Goal: Task Accomplishment & Management: Complete application form

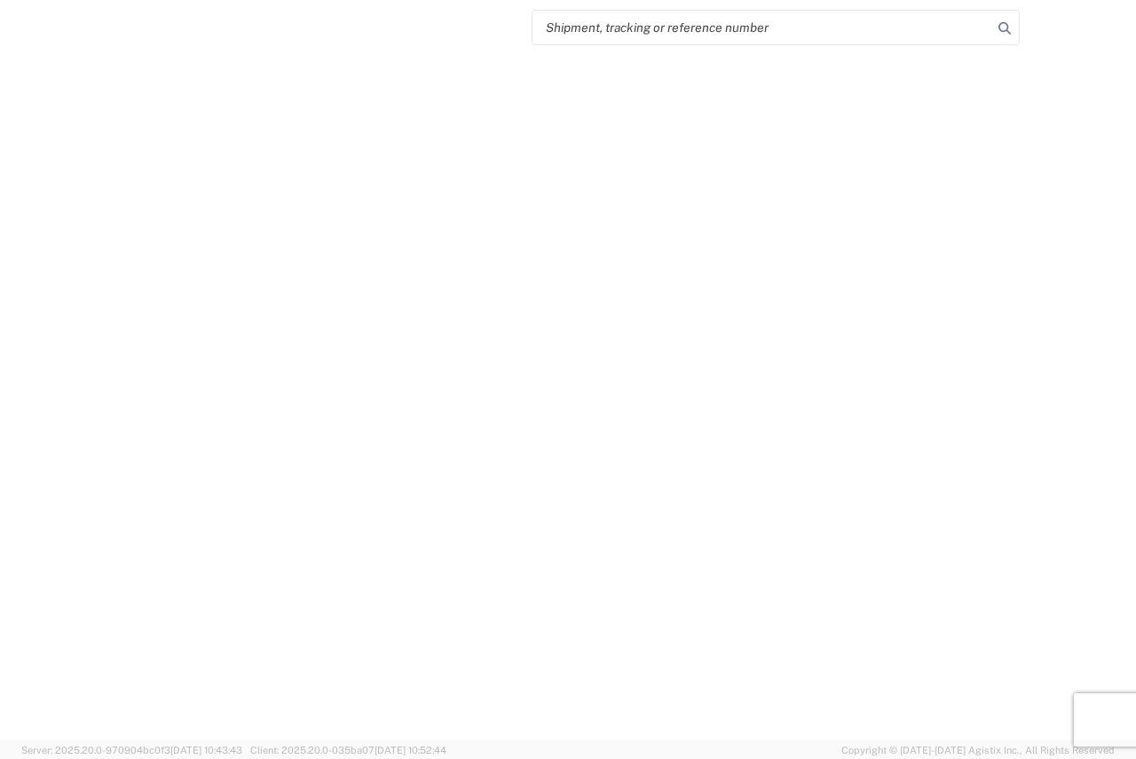
select select "FULL"
select select "LBS"
select select "IN"
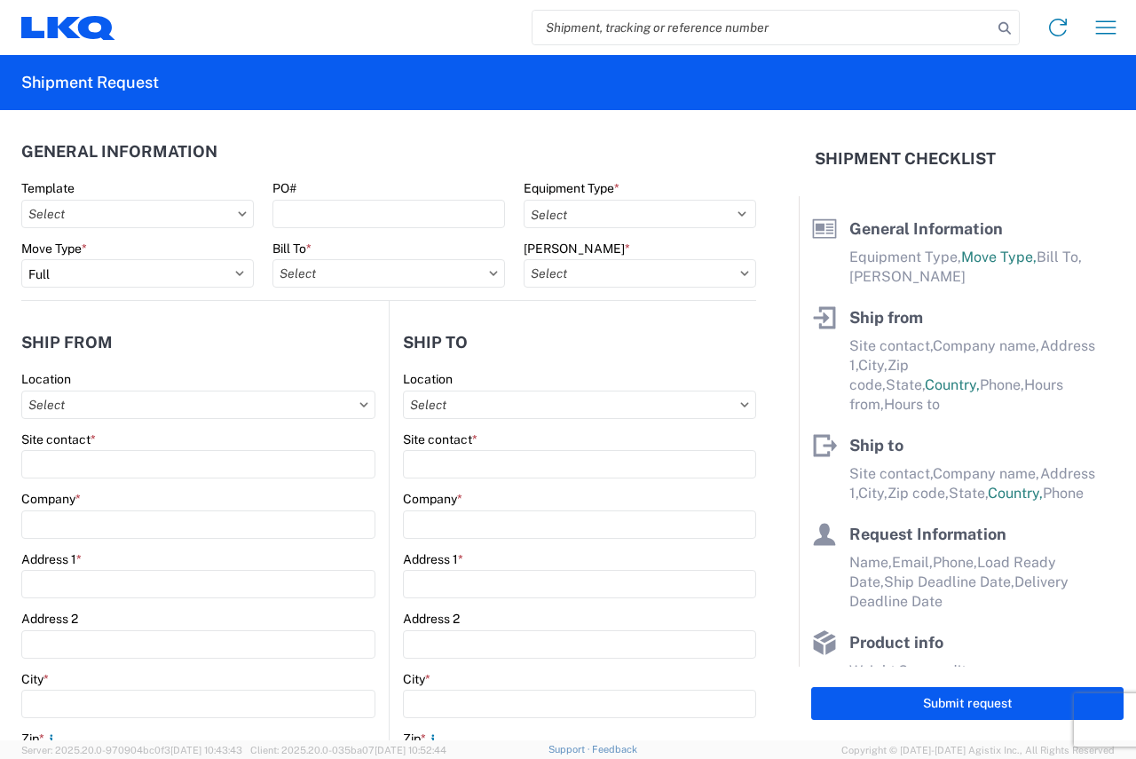
click at [129, 70] on agx-form-header "Shipment Request" at bounding box center [568, 82] width 1136 height 55
click at [59, 3] on agx-form-navbar "Home Shipment request Shipment tracking" at bounding box center [568, 27] width 1136 height 55
click at [62, 31] on icon at bounding box center [63, 26] width 33 height 21
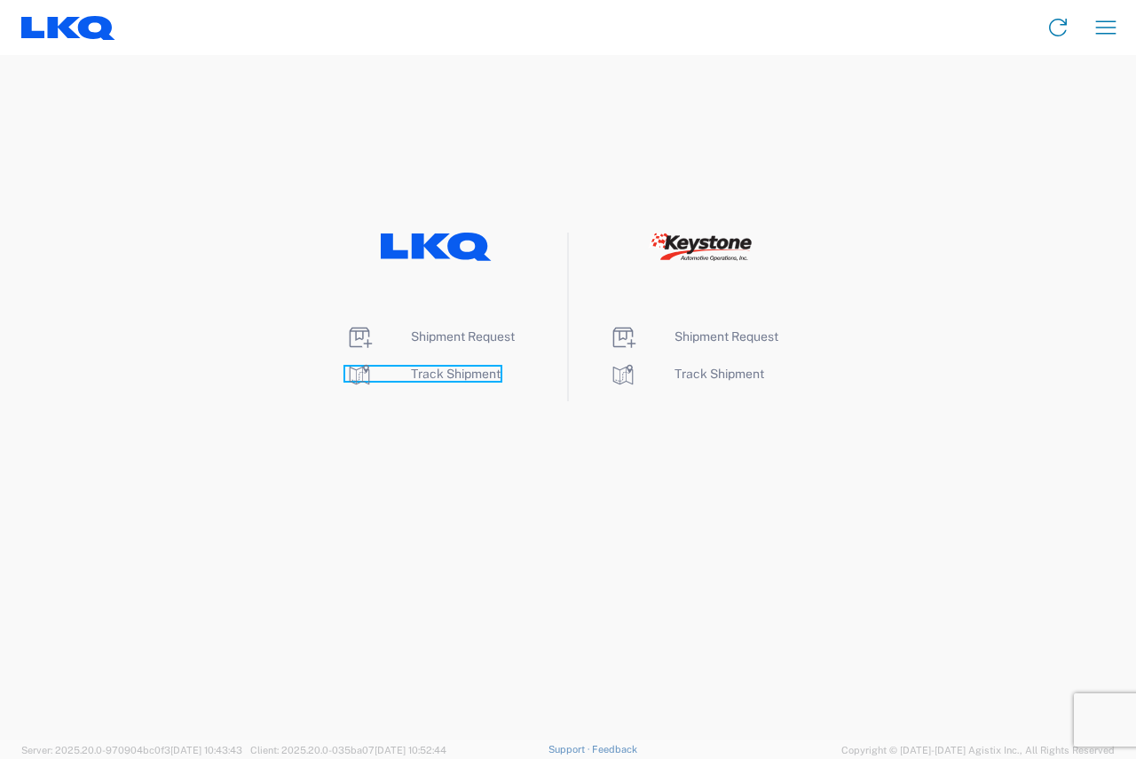
click at [463, 374] on span "Track Shipment" at bounding box center [456, 374] width 90 height 14
click at [460, 336] on span "Shipment Request" at bounding box center [463, 336] width 104 height 14
click at [434, 327] on li "Shipment Request" at bounding box center [436, 337] width 182 height 28
click at [434, 343] on span "Shipment Request" at bounding box center [463, 336] width 104 height 14
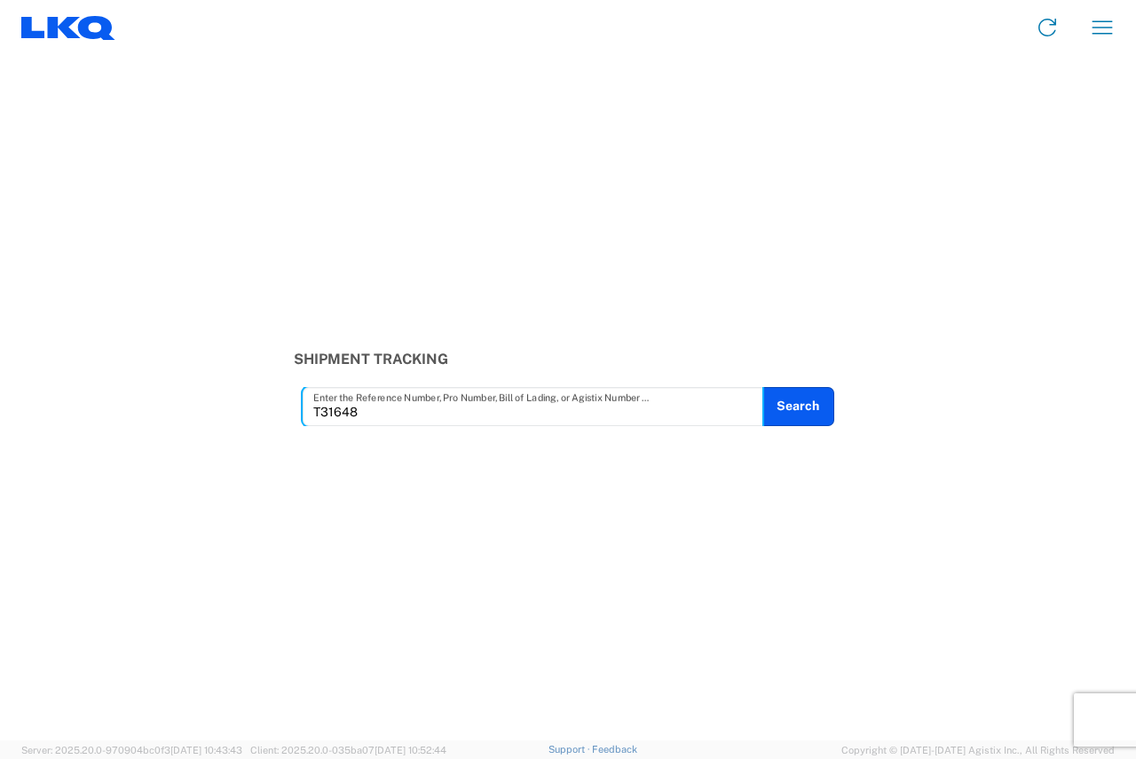
type input "T31648"
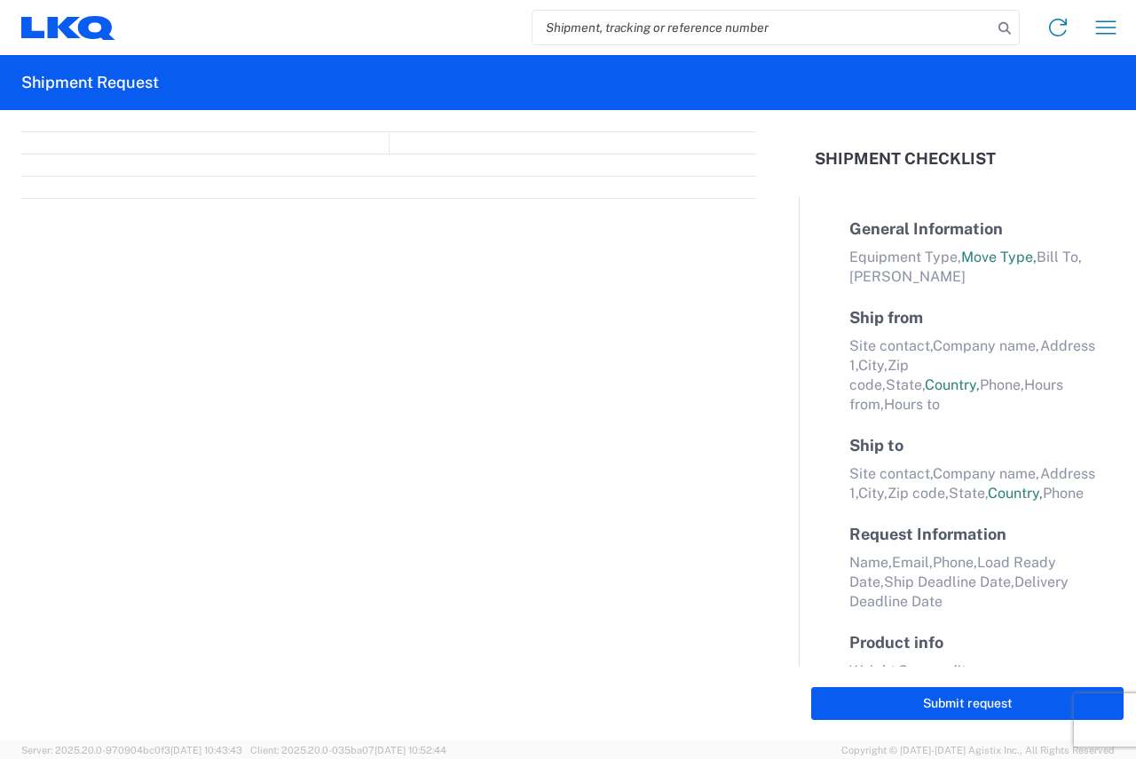
select select "FULL"
select select "LBS"
select select "IN"
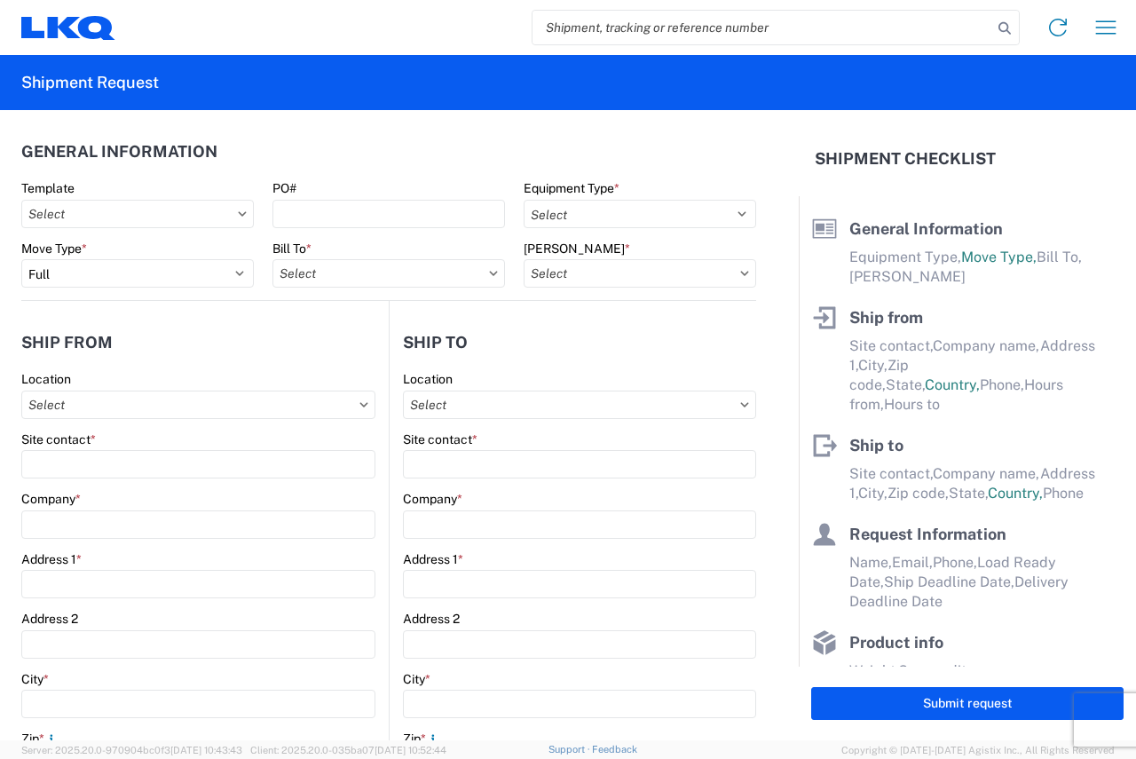
click at [619, 22] on input "search" at bounding box center [763, 28] width 460 height 34
paste input "T31648"
type input "T31648"
click at [114, 214] on input "text" at bounding box center [137, 214] width 233 height 28
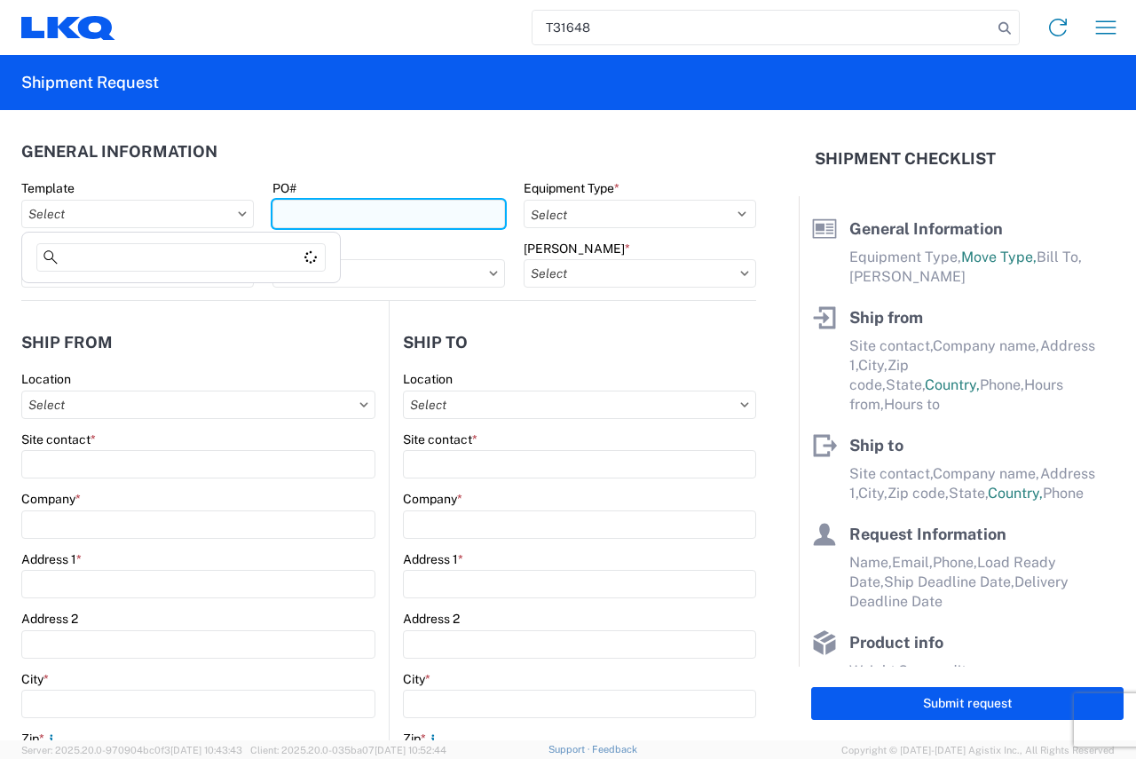
click at [315, 225] on input "PO#" at bounding box center [389, 214] width 233 height 28
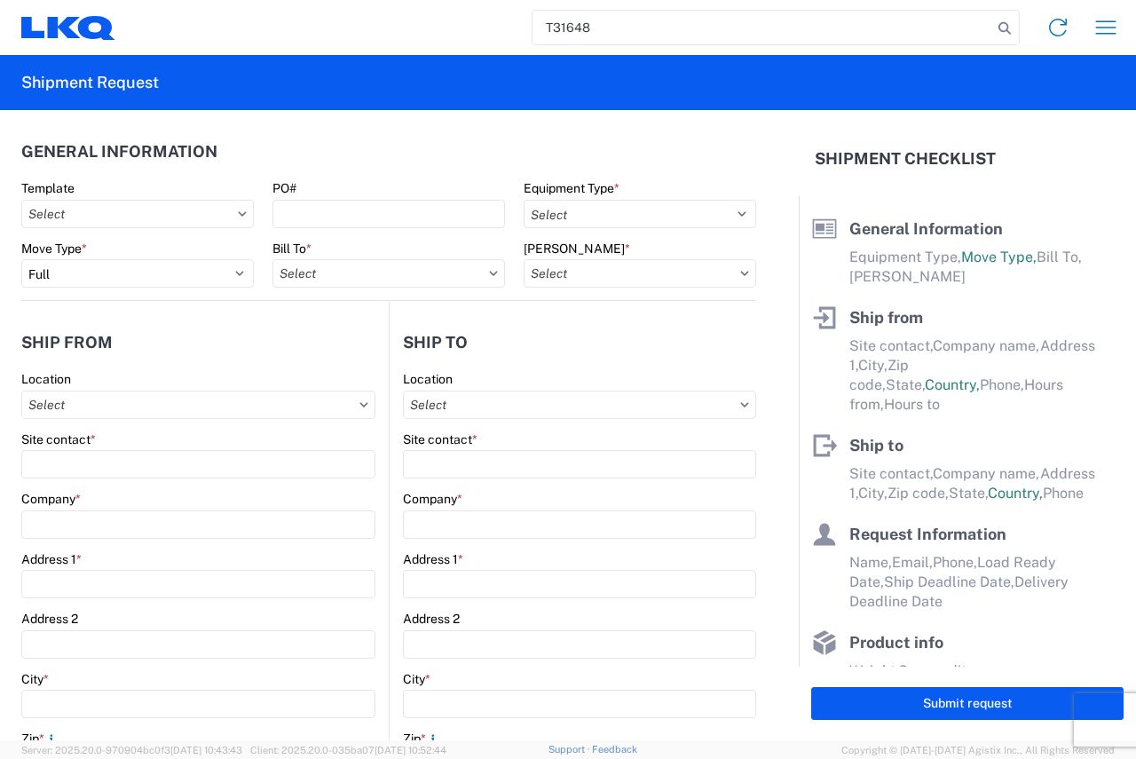
drag, startPoint x: 608, startPoint y: 27, endPoint x: 227, endPoint y: 76, distance: 384.1
click at [227, 76] on agx-forms-host "T31648 Home Shipment request Shipment tracking Shipment Request General Informa…" at bounding box center [568, 379] width 1136 height 759
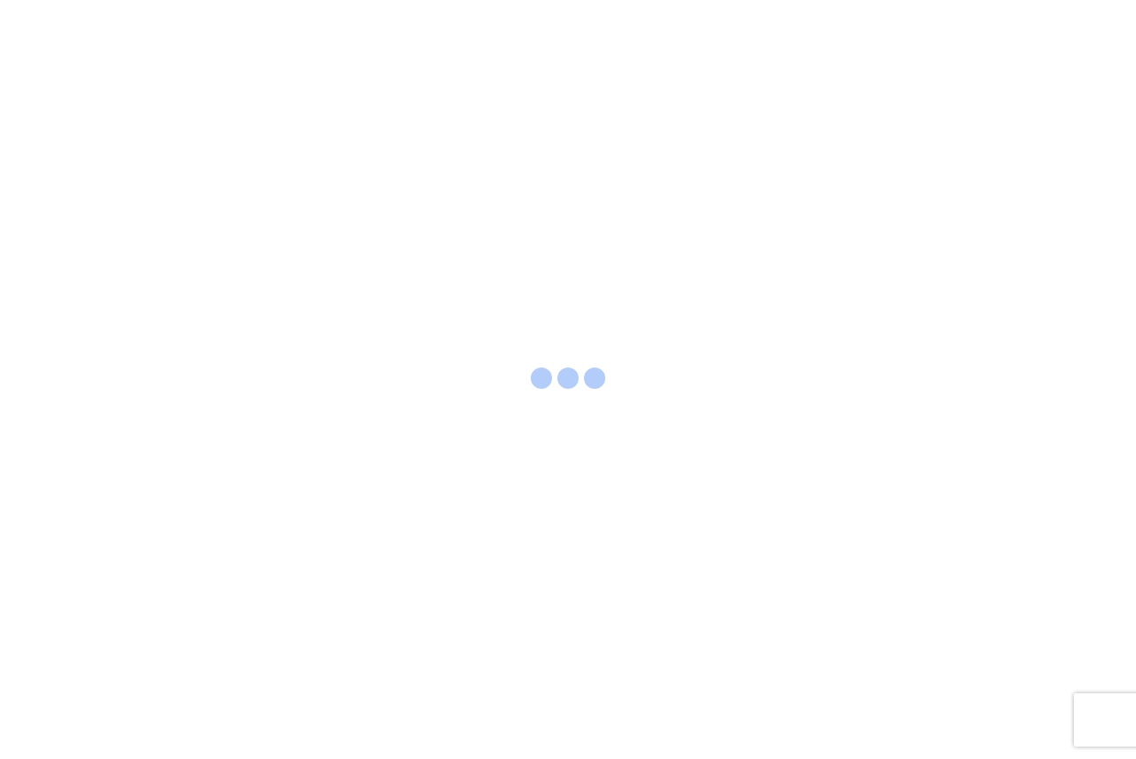
select select "FULL"
select select "LBS"
select select "IN"
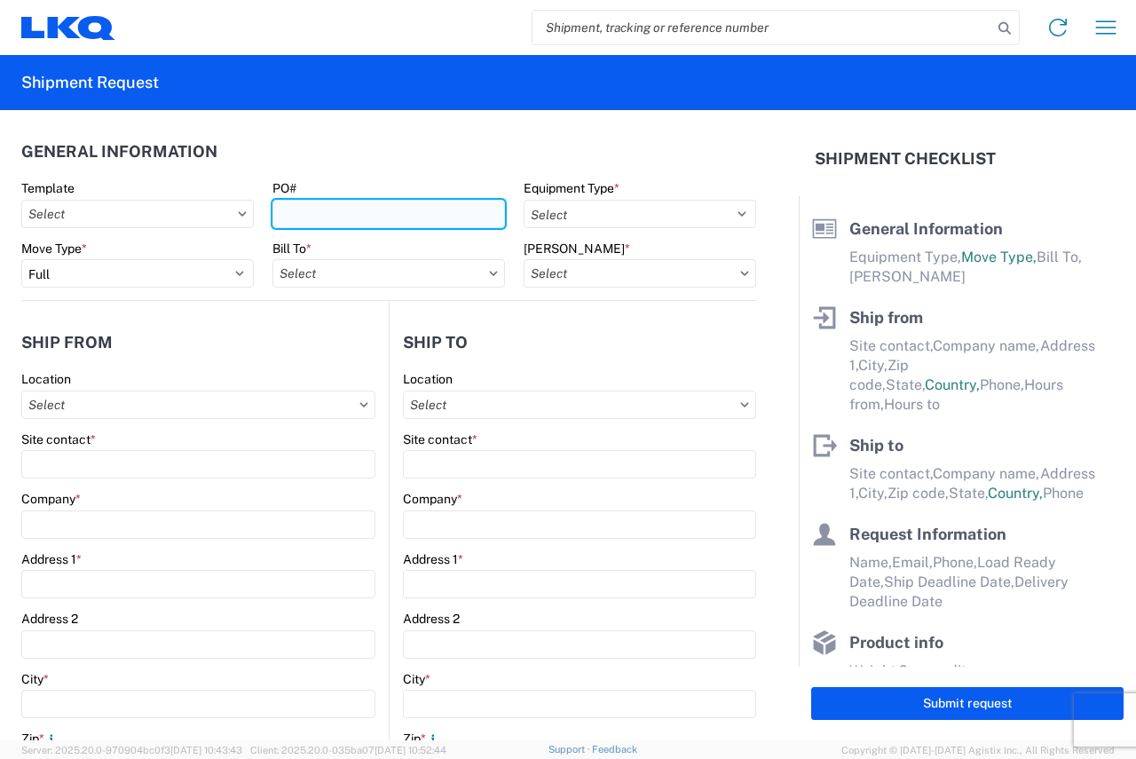
click at [351, 205] on input "PO#" at bounding box center [389, 214] width 233 height 28
paste input "T31648"
type input "T31648"
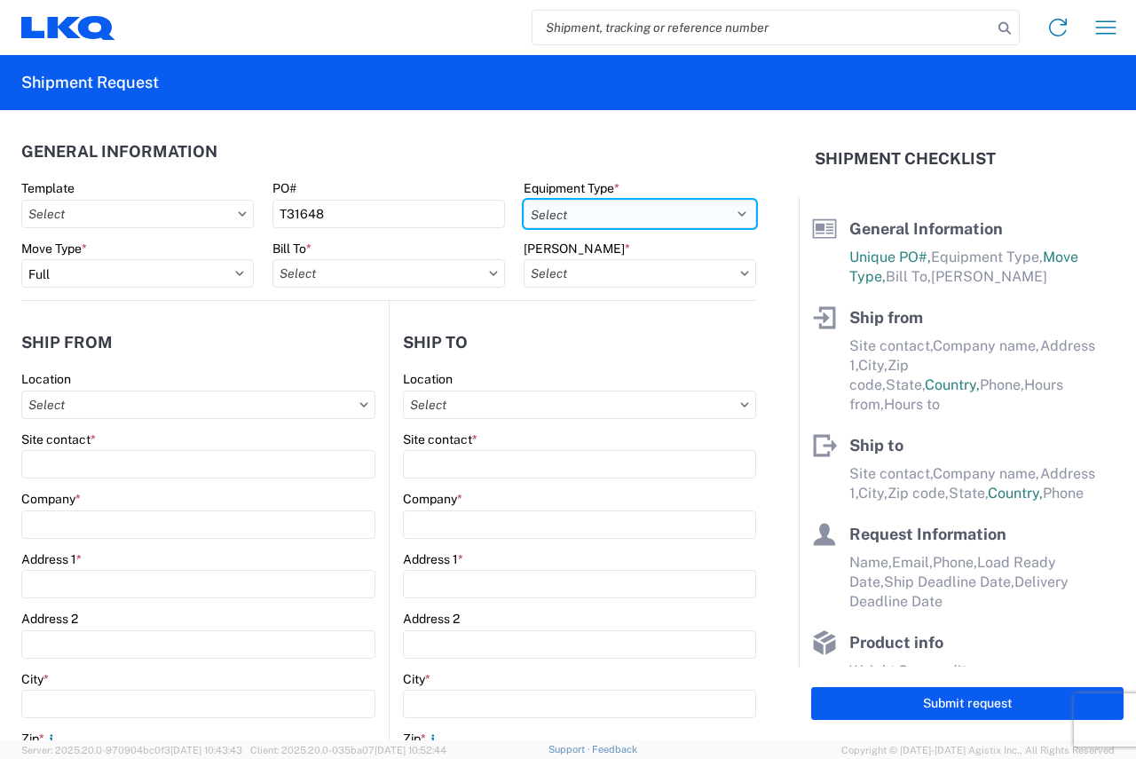
click at [637, 217] on select "Select 53’ Dry Van Flatbed Dropdeck (van) Lowboy (flatbed) Rail" at bounding box center [640, 214] width 233 height 28
select select "STDV"
click at [524, 200] on select "Select 53’ Dry Van Flatbed Dropdeck (van) Lowboy (flatbed) Rail" at bounding box center [640, 214] width 233 height 28
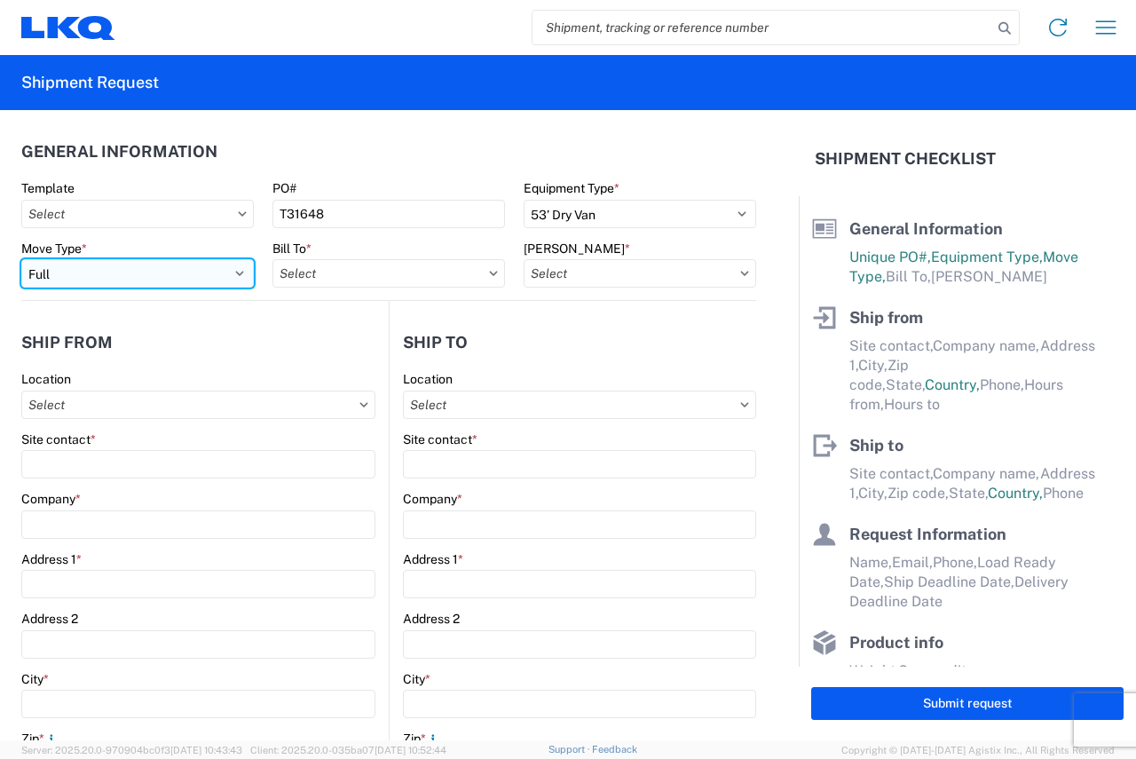
click at [106, 267] on select "Select Full Partial TL" at bounding box center [137, 273] width 233 height 28
click at [21, 259] on select "Select Full Partial TL" at bounding box center [137, 273] width 233 height 28
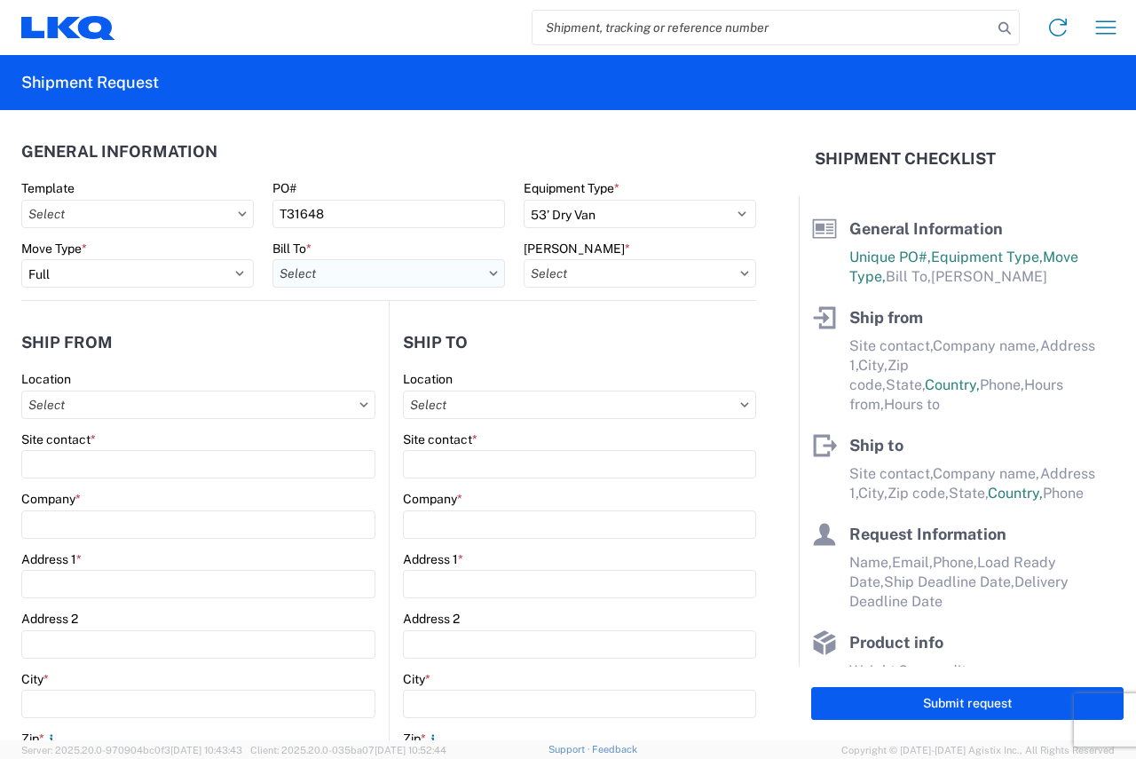
click at [376, 271] on input "text" at bounding box center [389, 273] width 233 height 28
click at [344, 277] on input "text" at bounding box center [389, 273] width 233 height 28
type input "3392"
click at [362, 360] on div "3392 - Transmetco" at bounding box center [428, 352] width 311 height 28
type input "3392 - Transmetco"
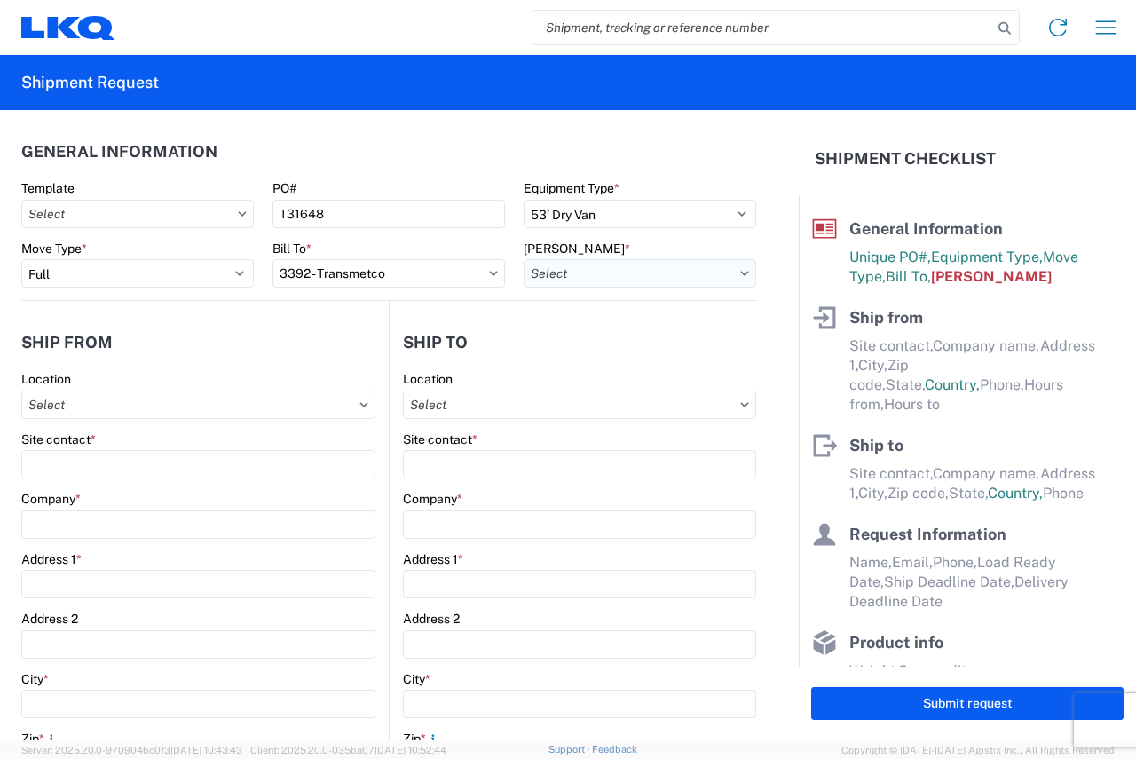
click at [615, 267] on input "text" at bounding box center [640, 273] width 233 height 28
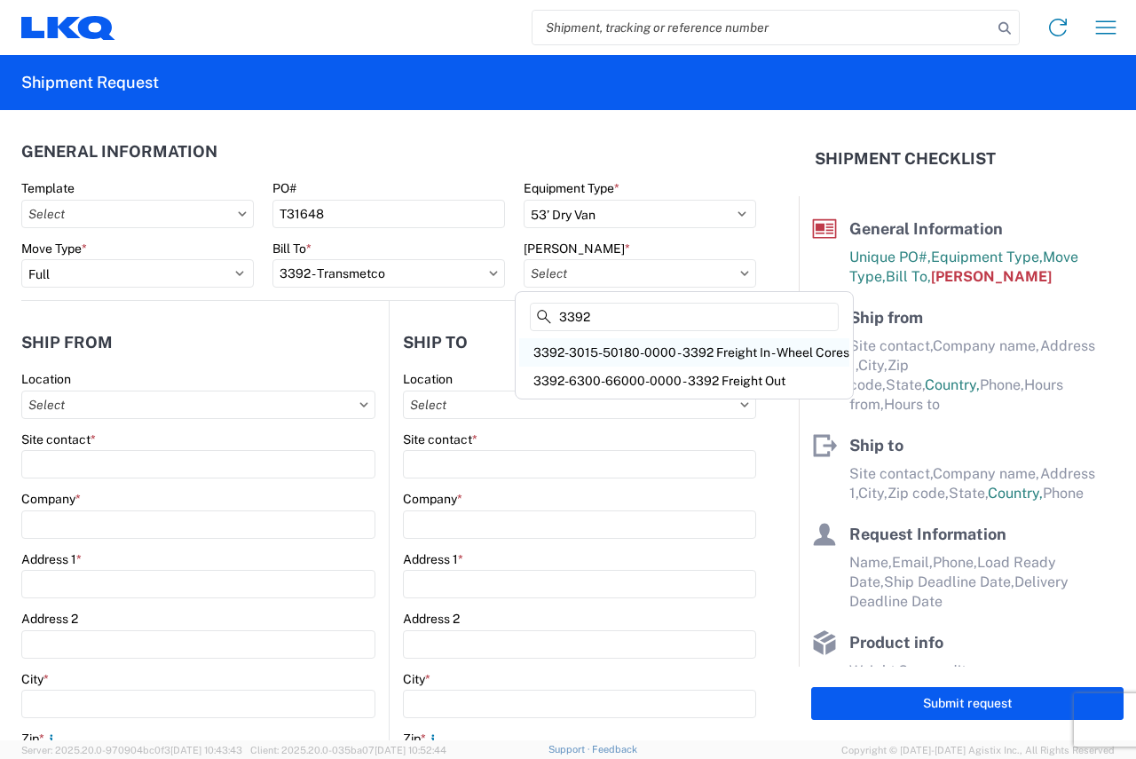
type input "3392"
click at [599, 353] on div "3392-3015-50180-0000 - 3392 Freight In - Wheel Cores" at bounding box center [684, 352] width 330 height 28
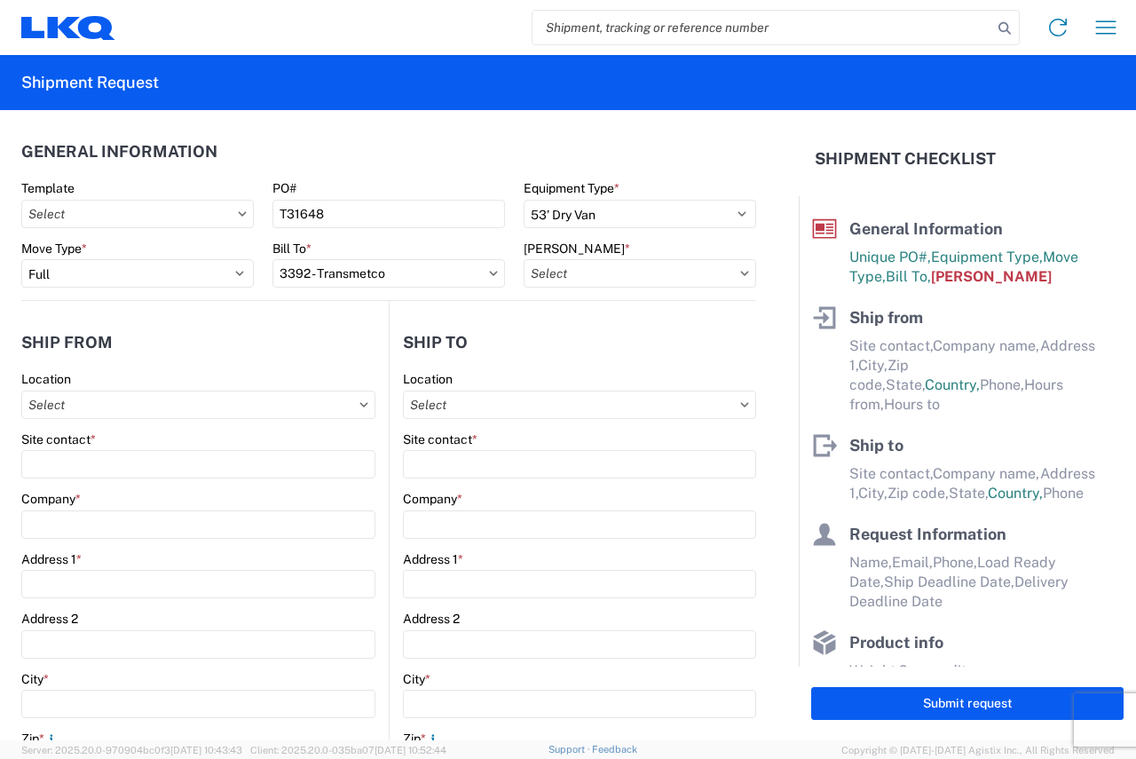
type input "3392-3015-50180-0000 - 3392 Freight In - Wheel Cores"
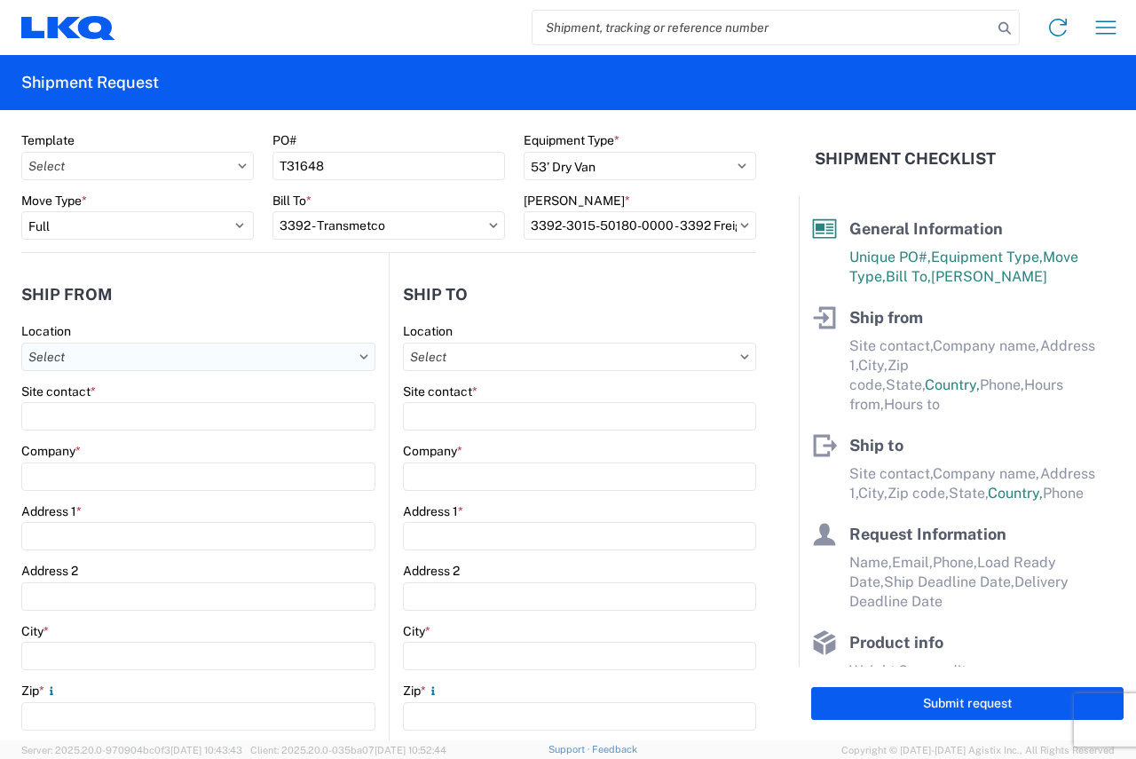
scroll to position [89, 0]
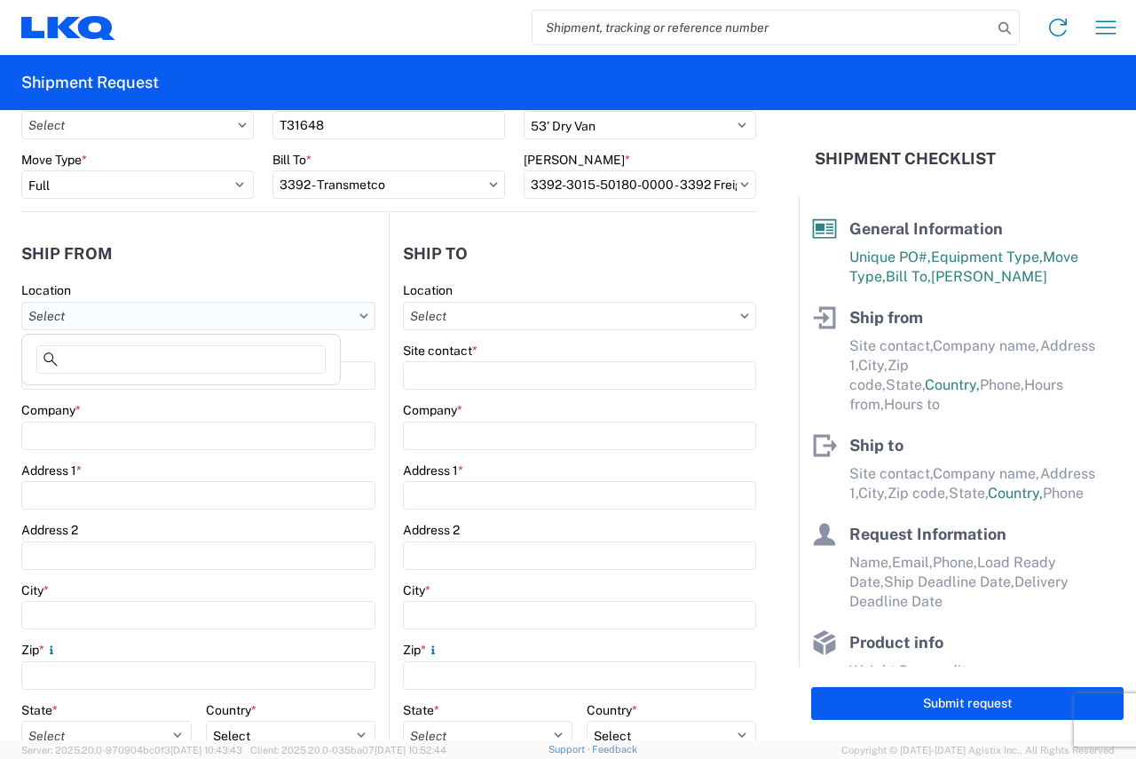
click at [75, 307] on input "text" at bounding box center [198, 316] width 354 height 28
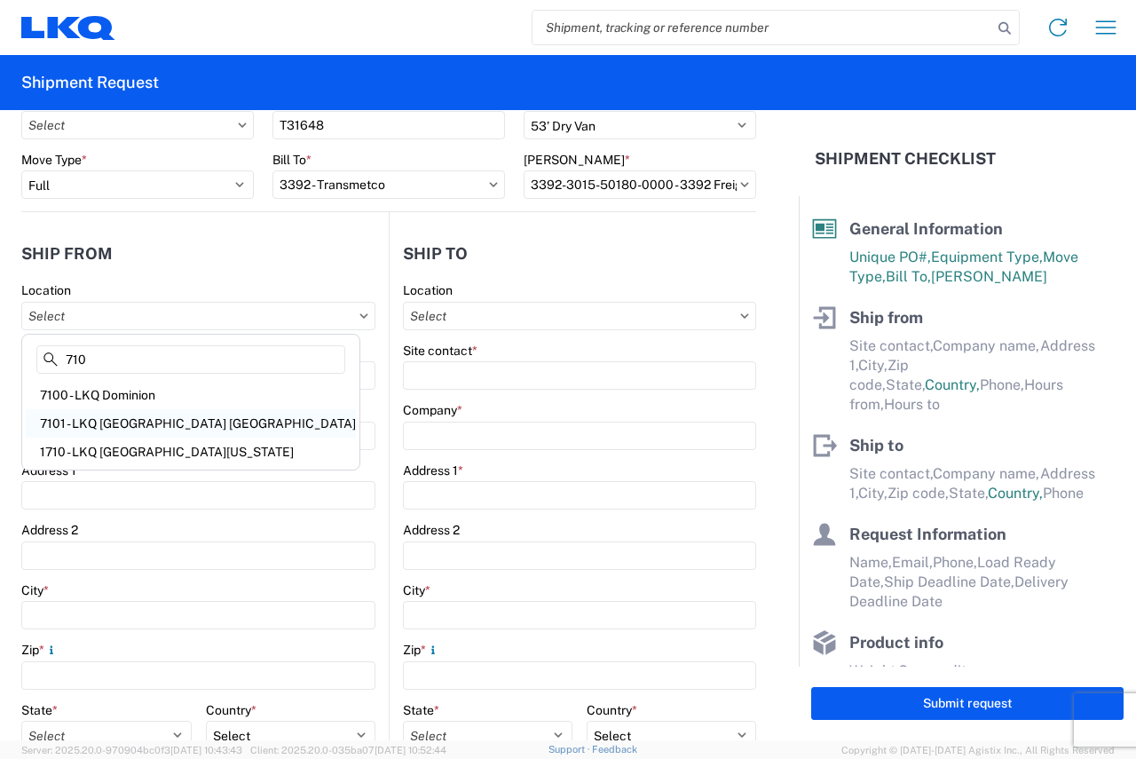
type input "710"
click at [142, 422] on div "7101 - LKQ Niagara Falls ON" at bounding box center [191, 423] width 330 height 28
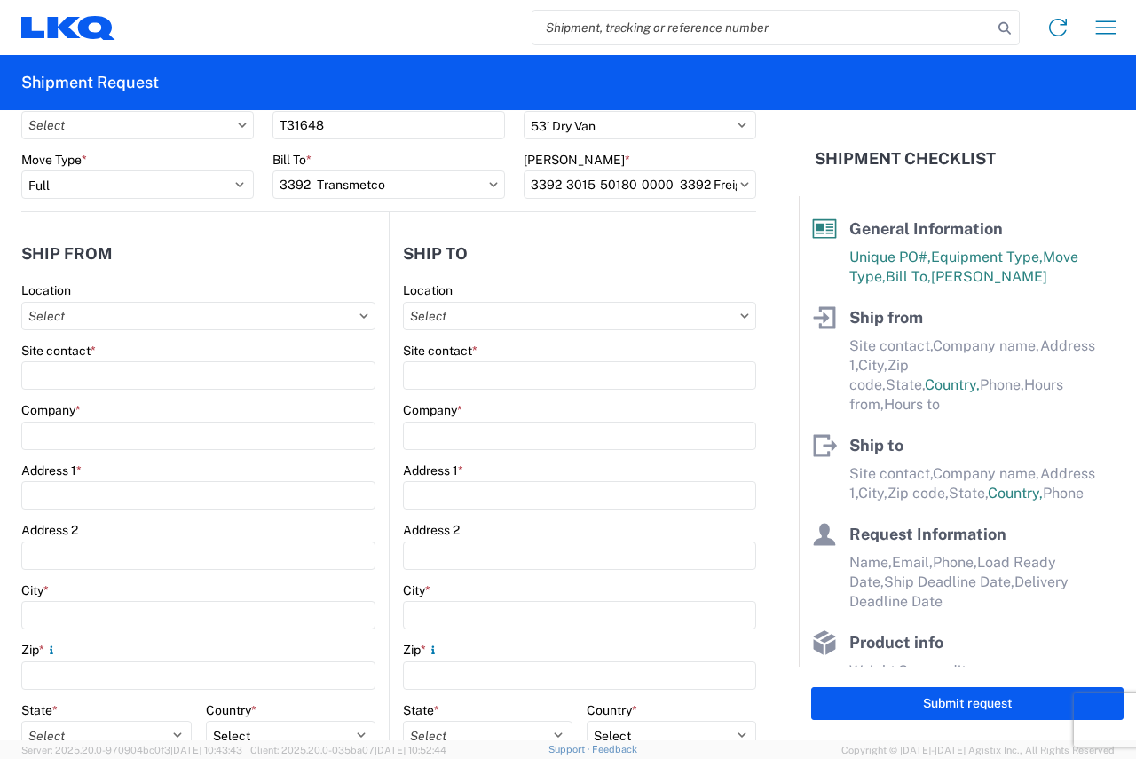
type input "7101 - LKQ Niagara Falls ON"
type input "LKQ Corporation"
type input "6740 Marshall Road"
type input "Niagra Falls"
type input "L0S1KO"
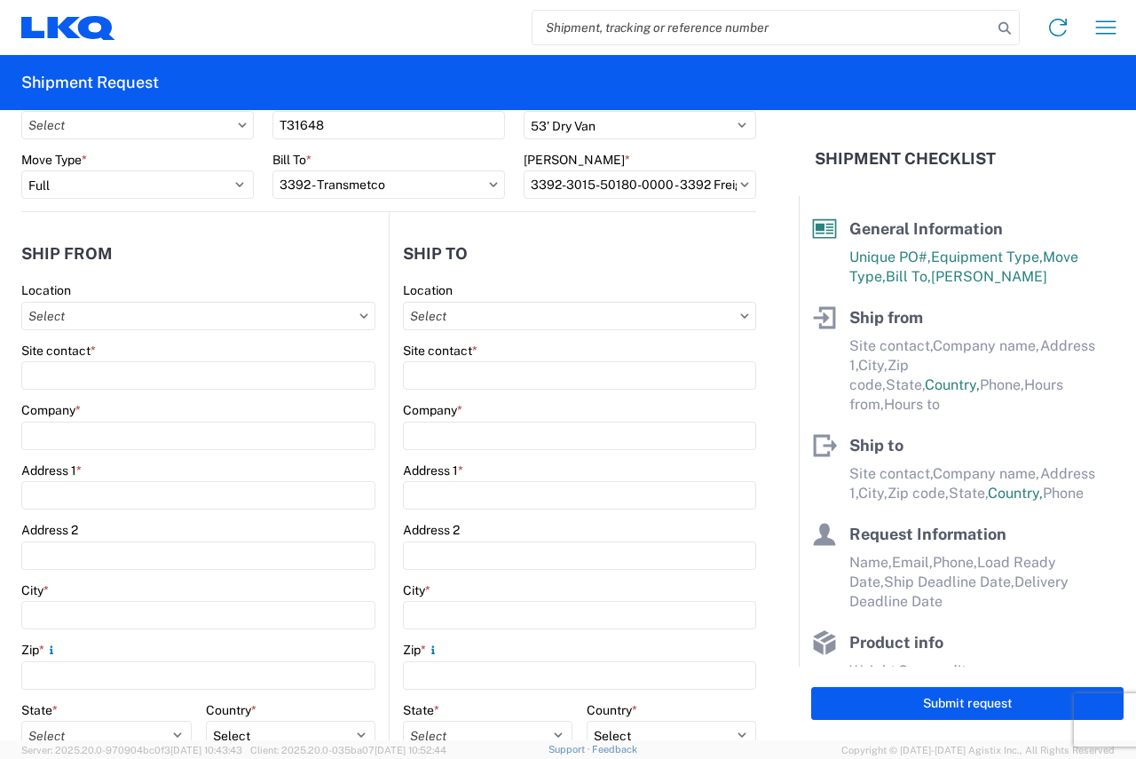
select select
select select "CA"
type input "08:00"
type input "17:00"
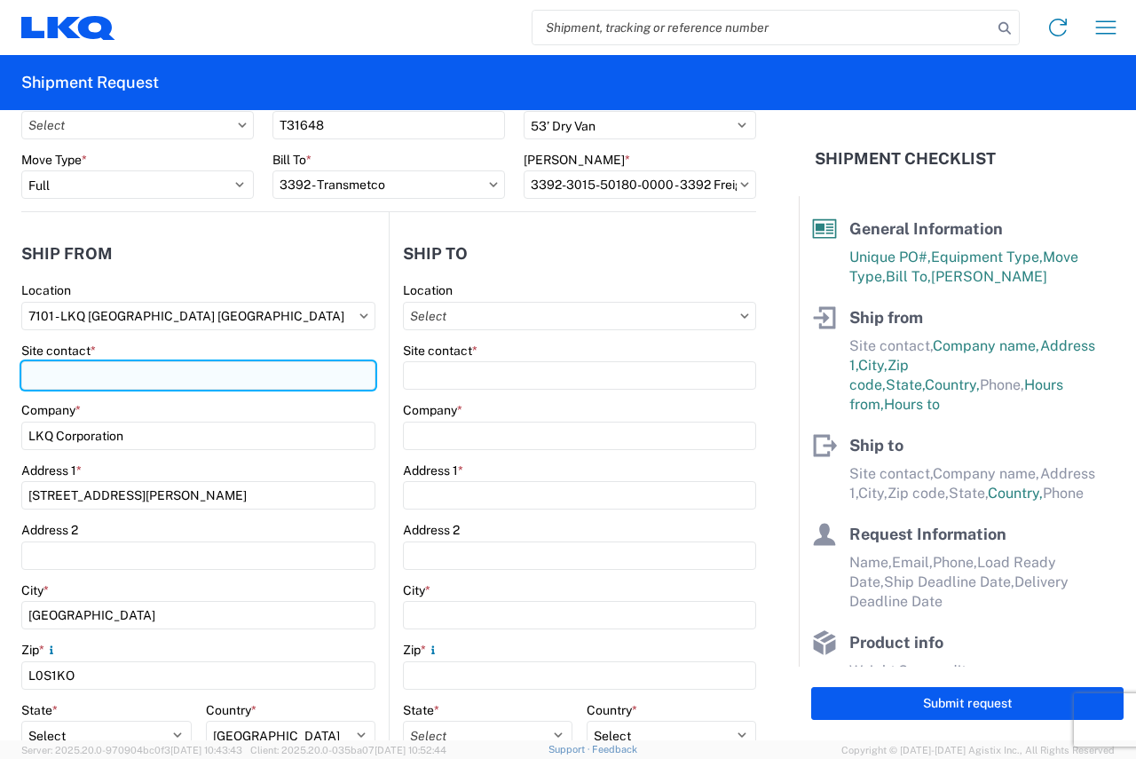
click at [163, 387] on input "Site contact *" at bounding box center [198, 375] width 354 height 28
type input "jesse"
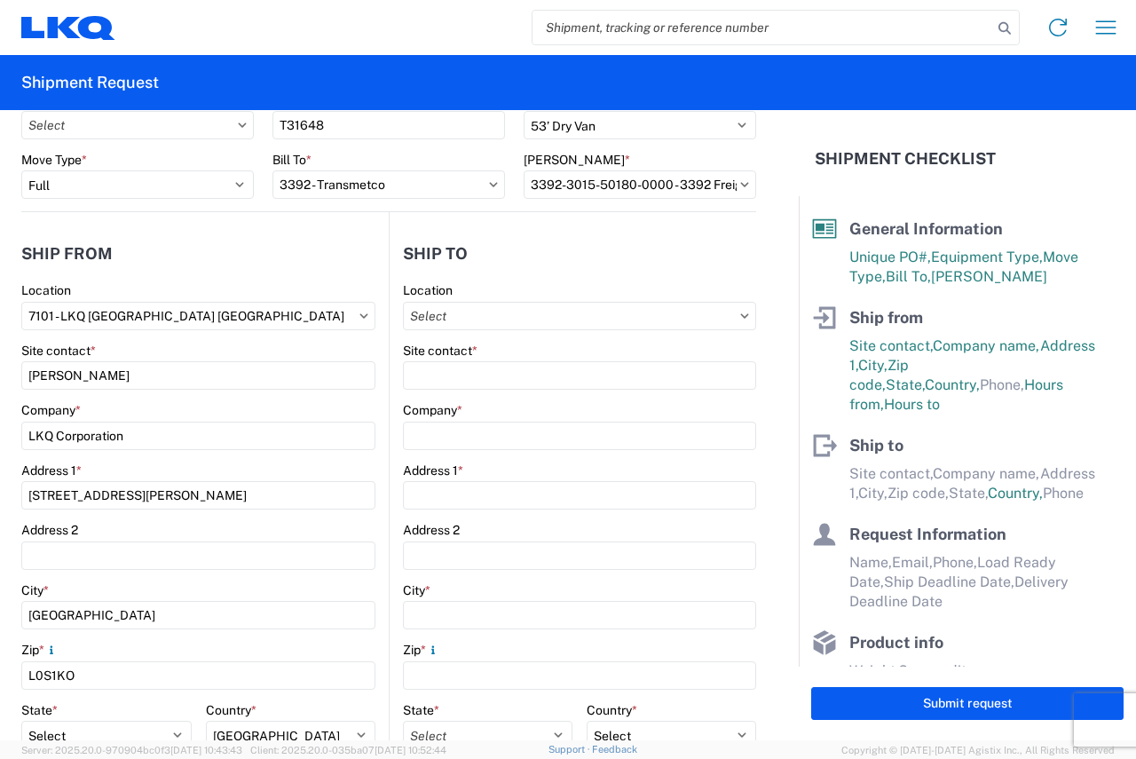
click at [265, 260] on header "Ship from" at bounding box center [205, 253] width 368 height 40
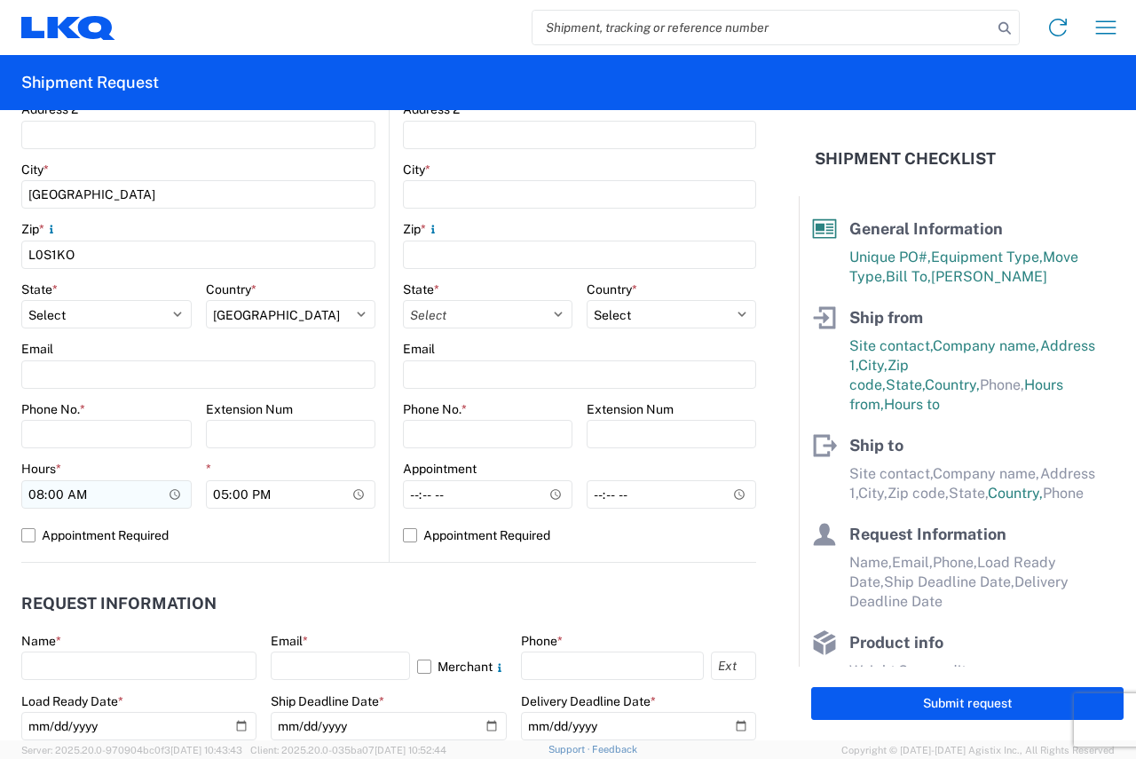
scroll to position [533, 0]
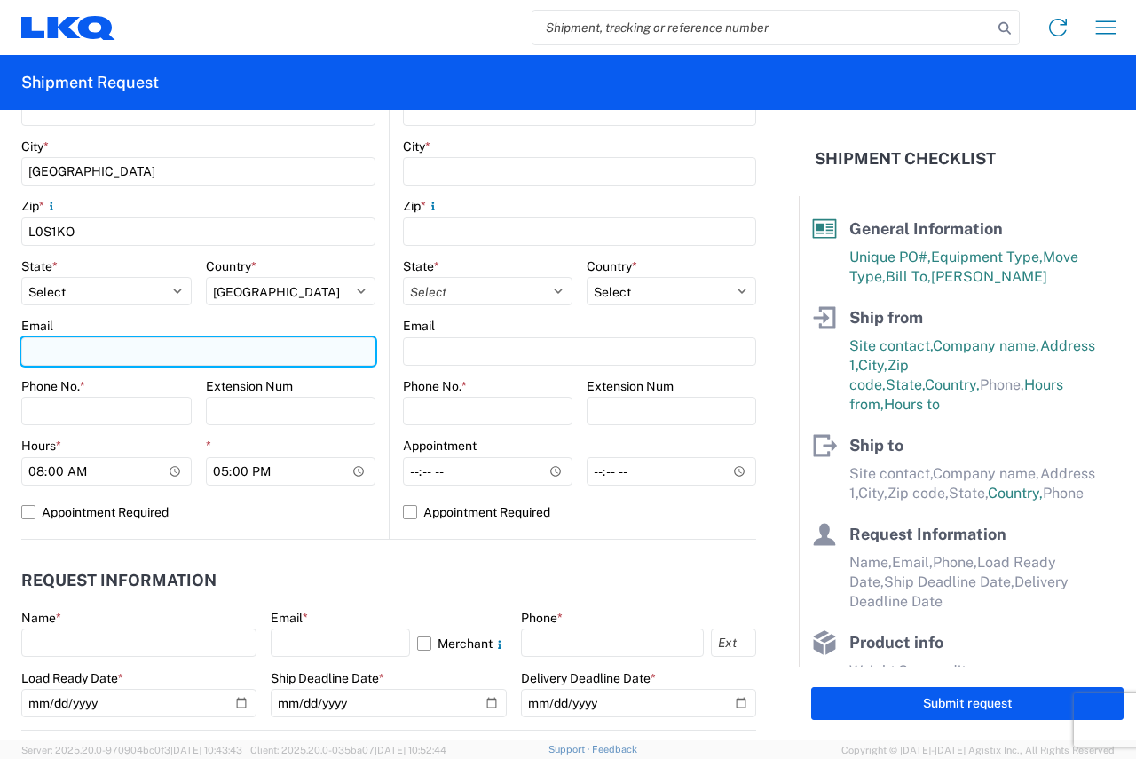
click at [92, 346] on input "Email" at bounding box center [198, 351] width 354 height 28
type input "jxdesmarchais@lkqcorp.com"
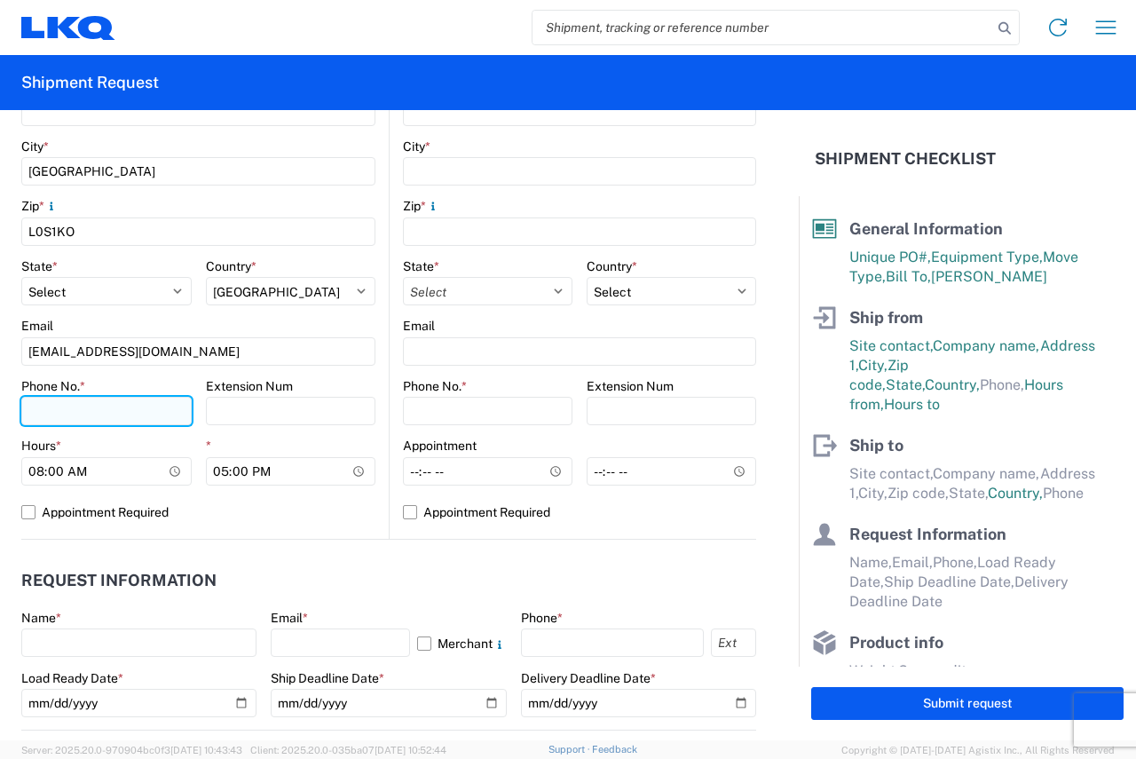
click at [83, 418] on input "Phone No. *" at bounding box center [106, 411] width 170 height 28
type input "+12892444469"
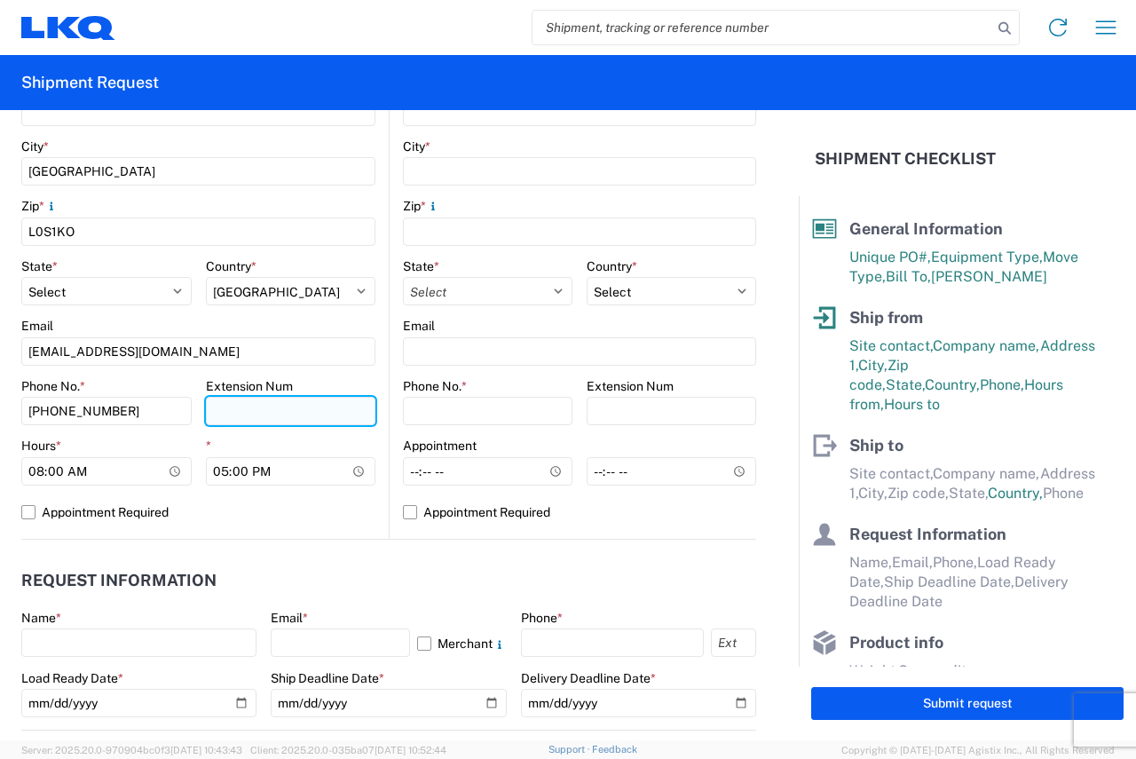
click at [244, 407] on input "Extension Num" at bounding box center [291, 411] width 170 height 28
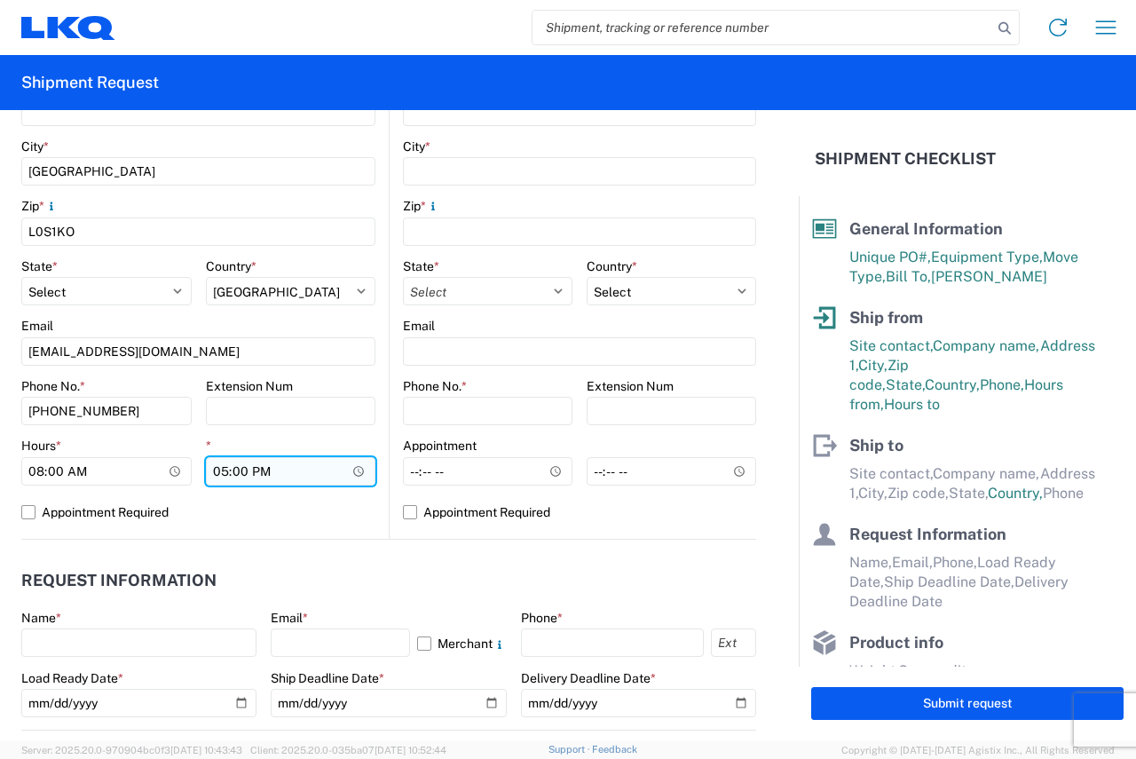
click at [221, 475] on input "17:00" at bounding box center [291, 471] width 170 height 28
click at [223, 473] on input "17:00" at bounding box center [291, 471] width 170 height 28
click at [231, 465] on input "17:00" at bounding box center [291, 471] width 170 height 28
click at [226, 470] on input "17:00" at bounding box center [291, 471] width 170 height 28
click at [221, 476] on input "17:00" at bounding box center [291, 471] width 170 height 28
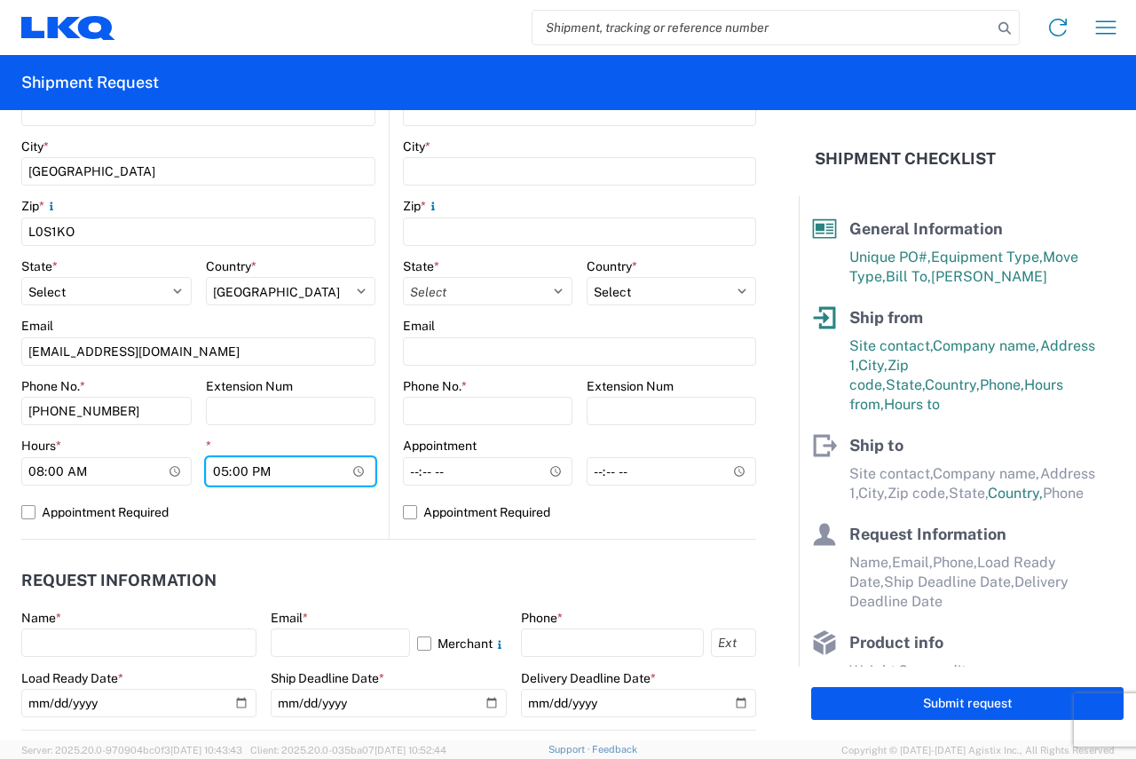
type input "14:00"
click at [312, 518] on label "Appointment Required" at bounding box center [198, 512] width 354 height 28
click at [0, 0] on input "Appointment Required" at bounding box center [0, 0] width 0 height 0
select select "CA"
click at [35, 510] on label "Appointment Required" at bounding box center [198, 512] width 354 height 28
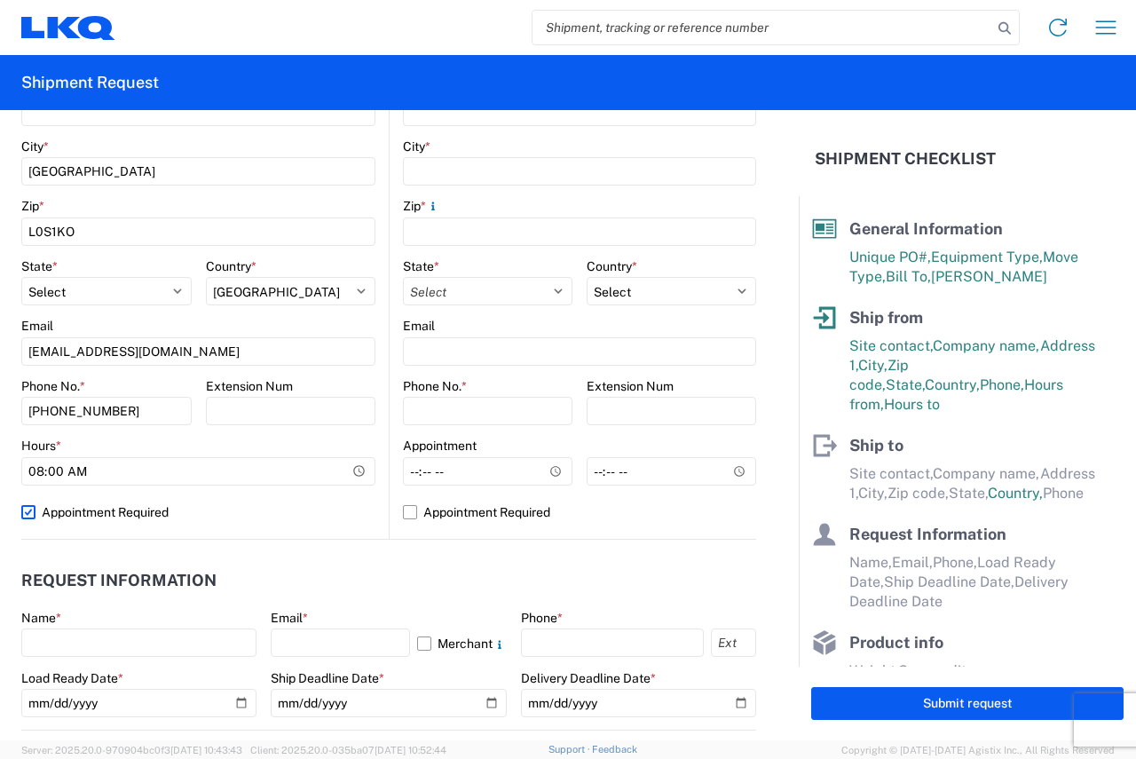
click at [0, 0] on input "Appointment Required" at bounding box center [0, 0] width 0 height 0
select select "CA"
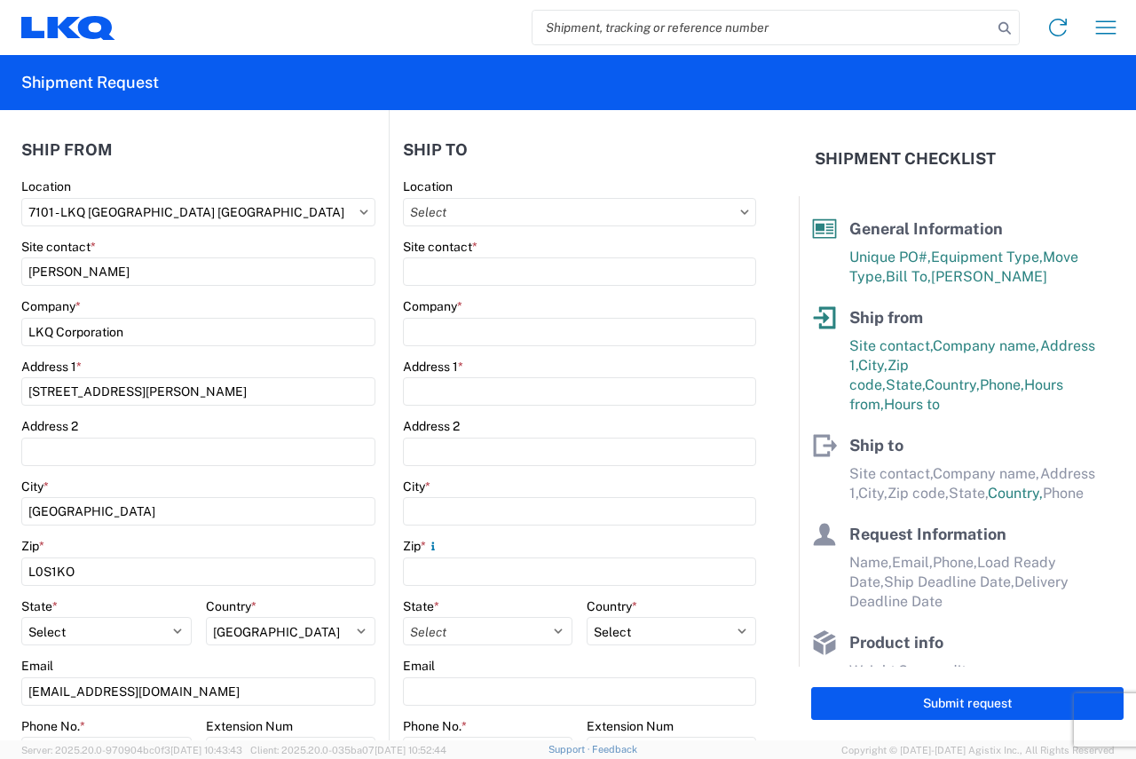
scroll to position [178, 0]
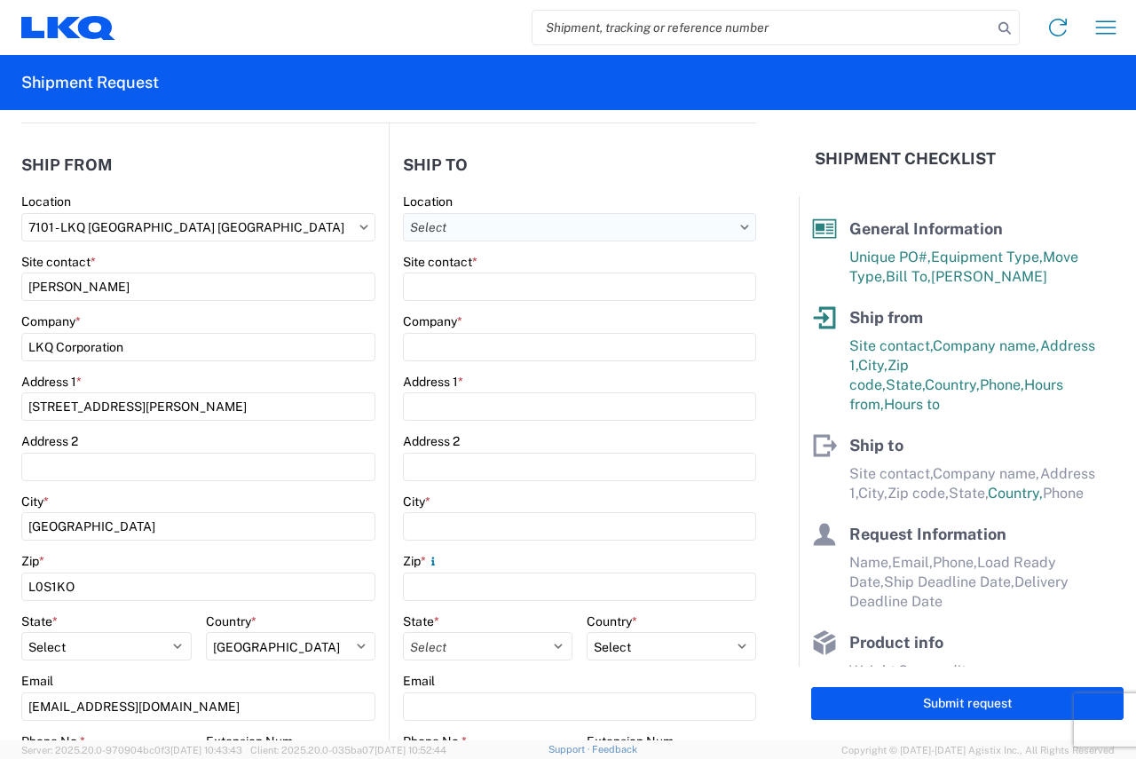
click at [482, 232] on input "text" at bounding box center [579, 227] width 353 height 28
type input "3392"
click at [518, 307] on div "3392 - Transmetco" at bounding box center [556, 306] width 311 height 28
type input "3392 - Transmetco"
type input "LKQ Corporation"
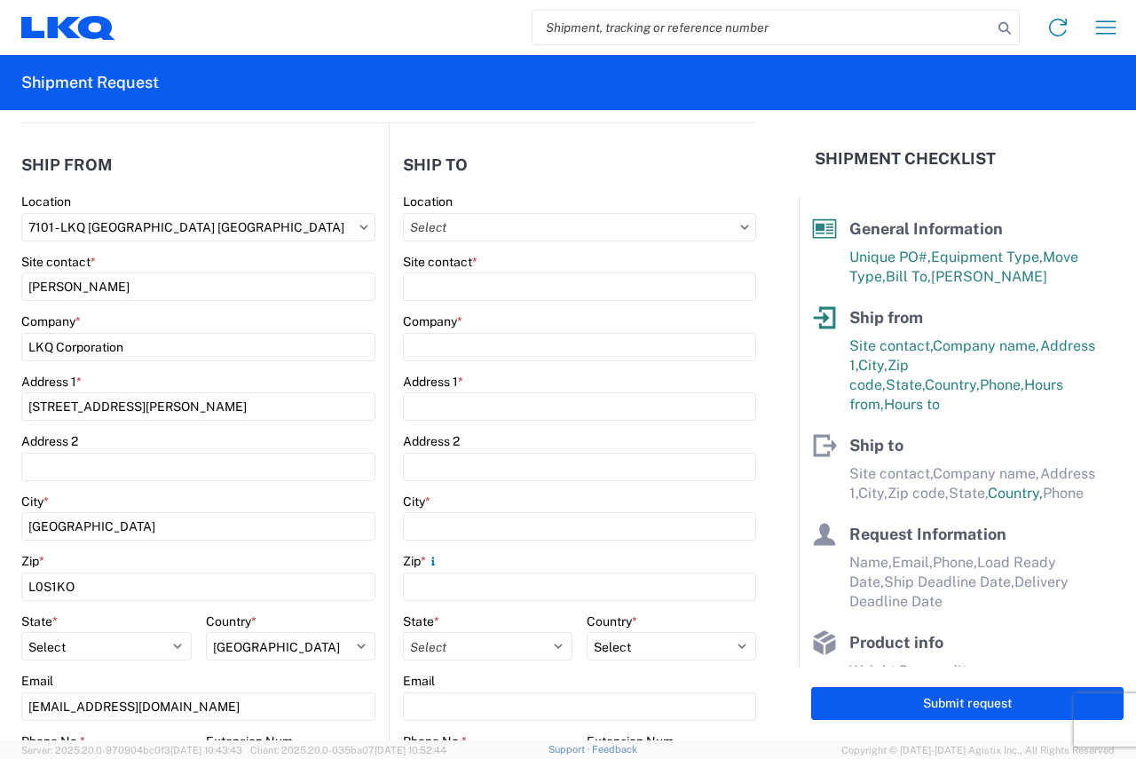
type input "1750 Riverfork Dr"
type input "Huntington"
type input "46750"
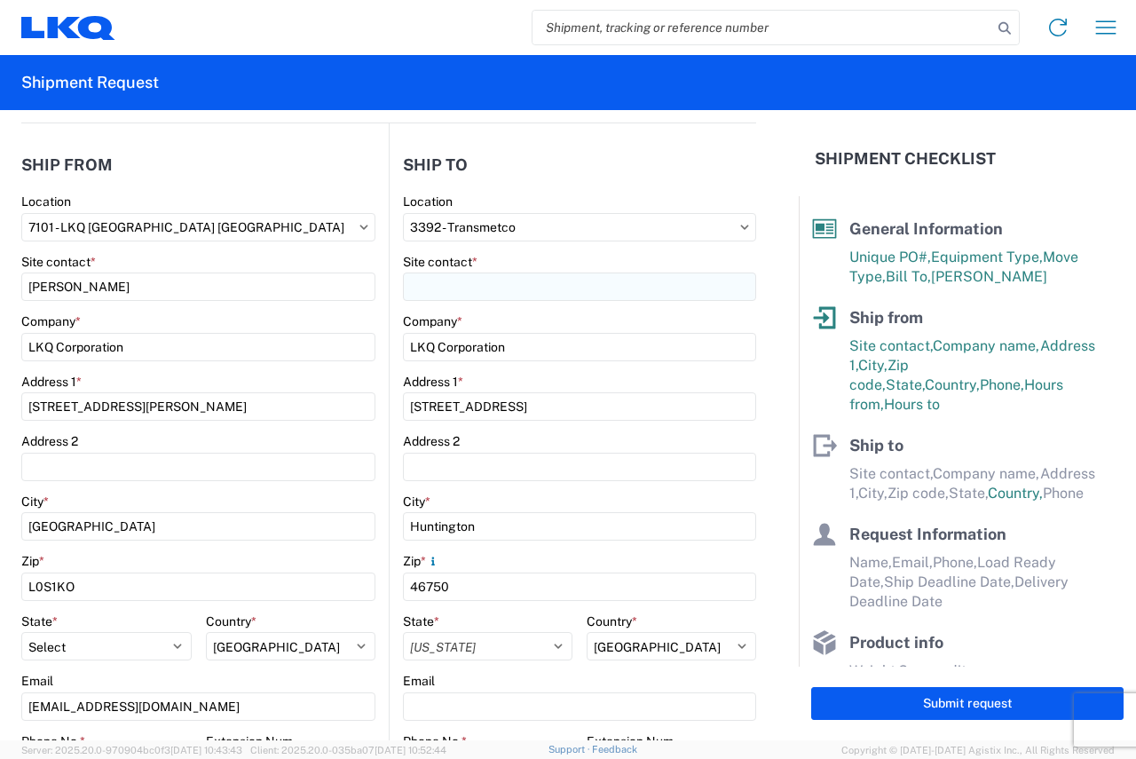
select select "US"
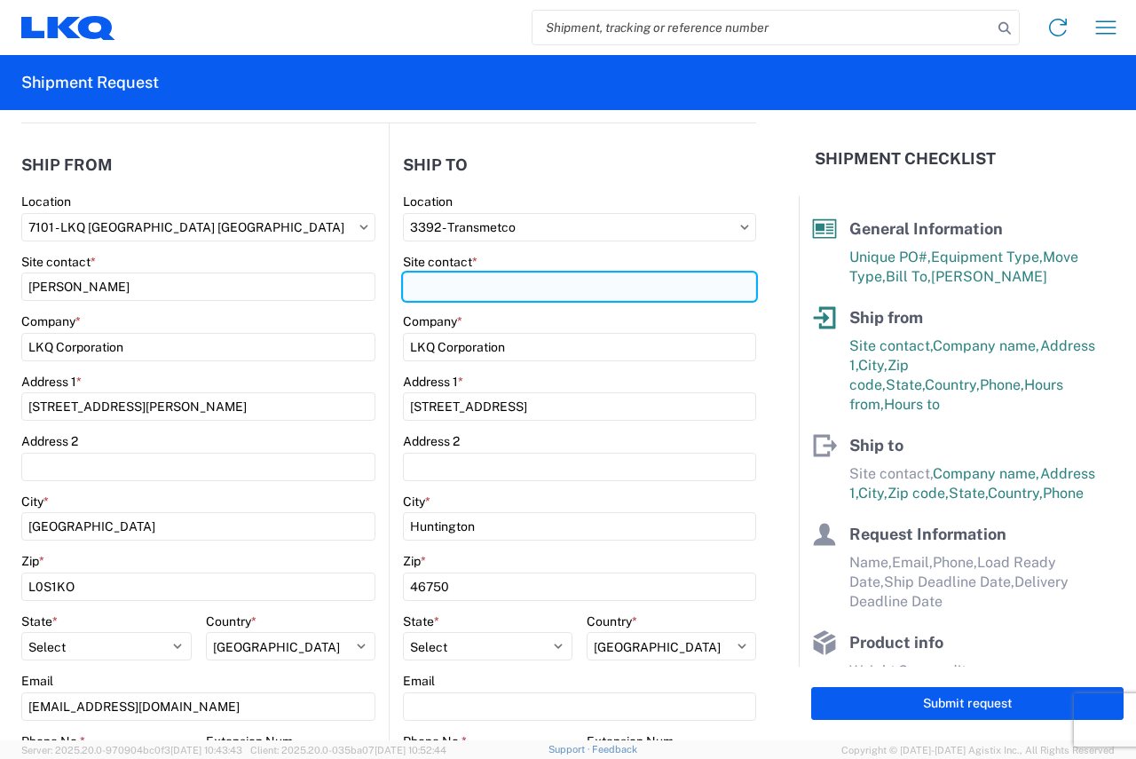
click at [536, 288] on input "Site contact *" at bounding box center [579, 287] width 353 height 28
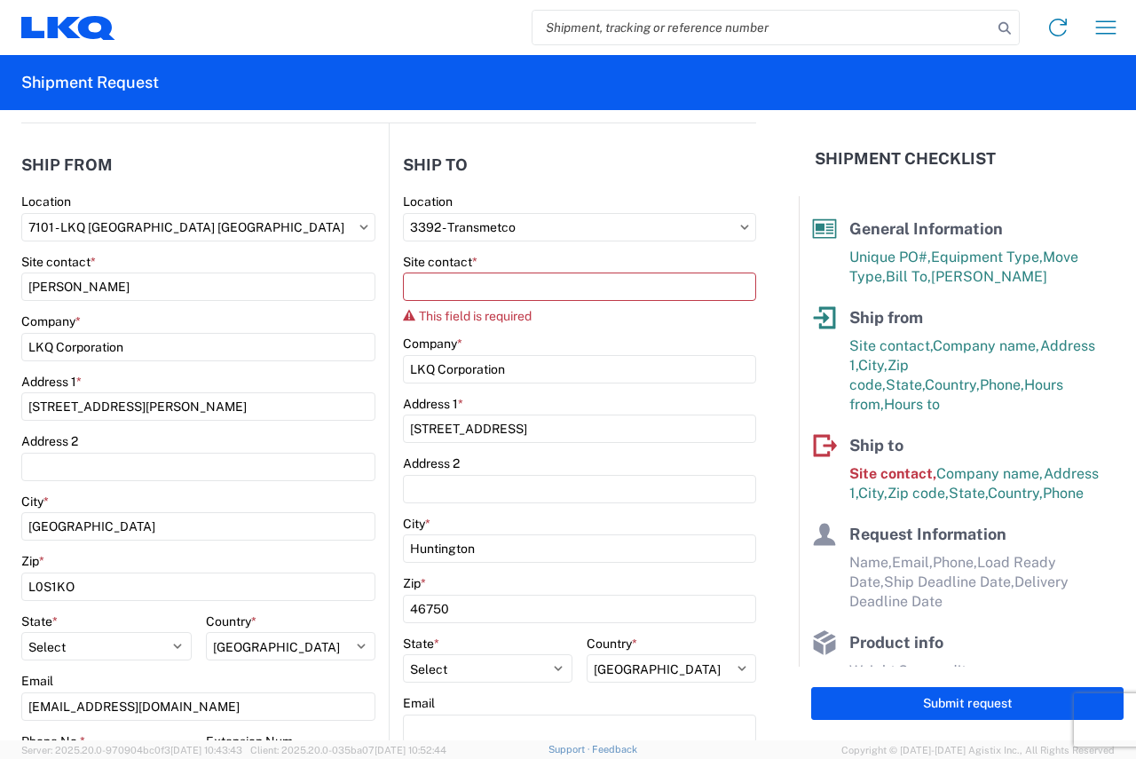
click at [687, 171] on header "Ship to" at bounding box center [573, 165] width 367 height 40
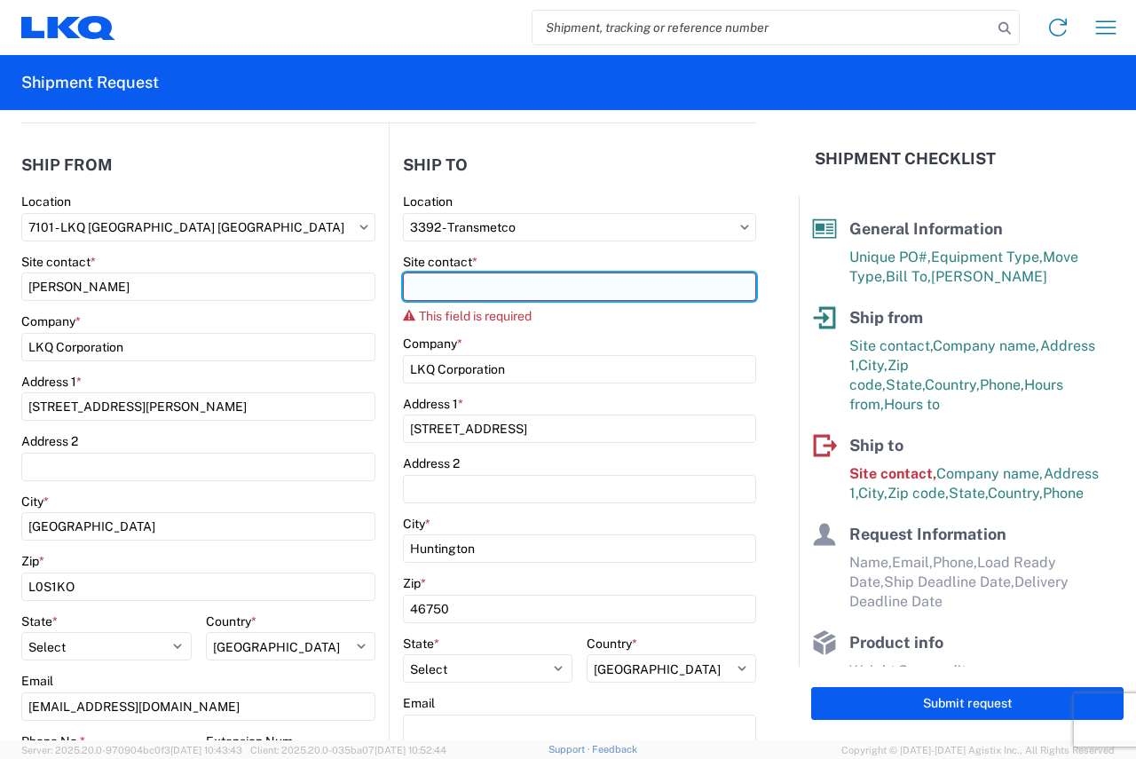
click at [521, 283] on input "Site contact *" at bounding box center [579, 287] width 353 height 28
type input "n"
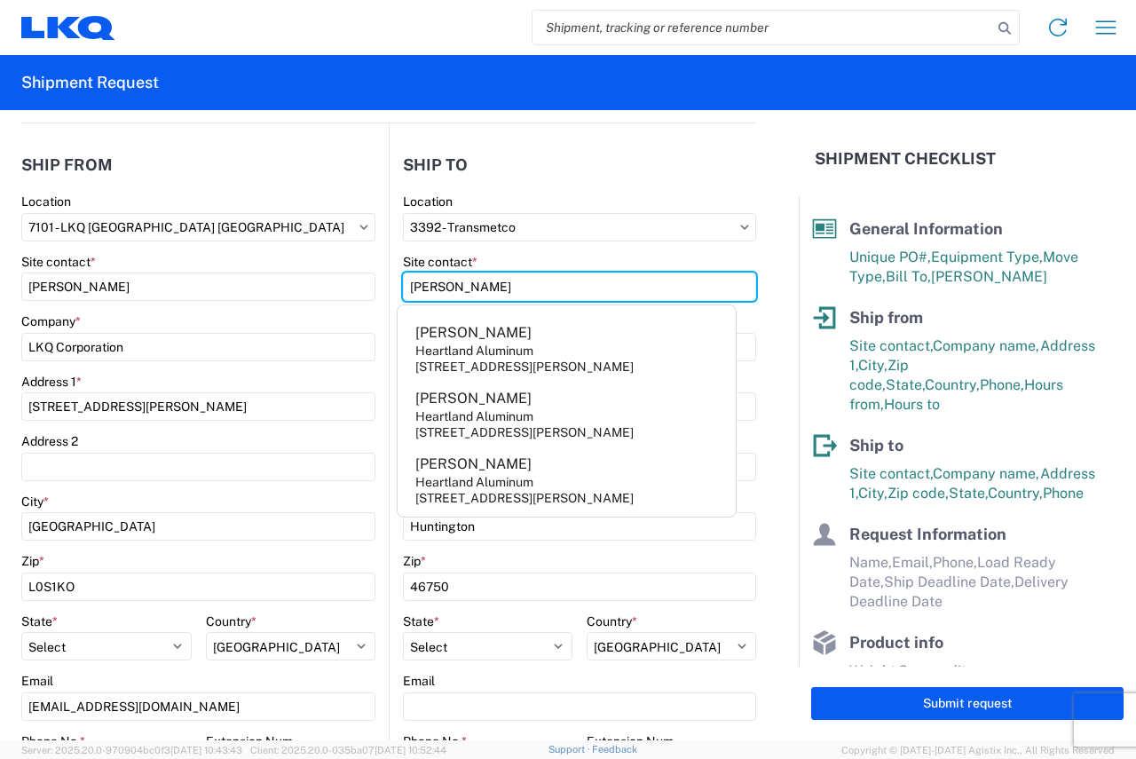
type input "brad"
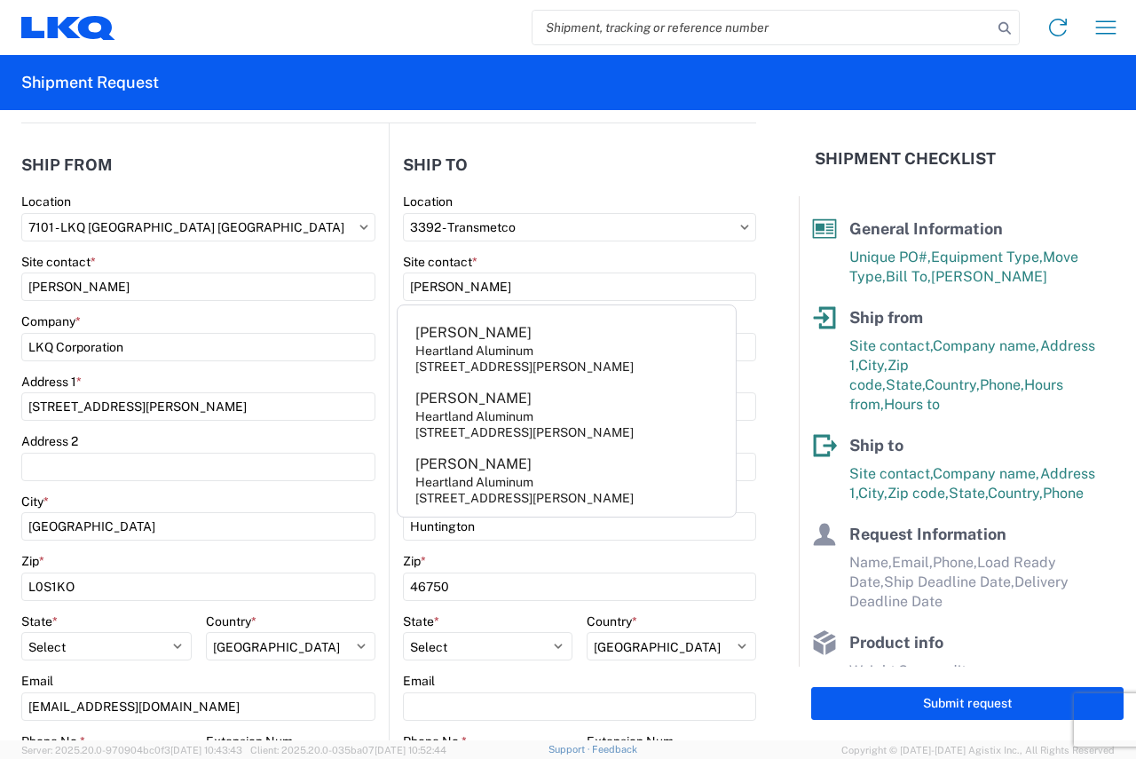
click at [654, 175] on header "Ship to" at bounding box center [573, 165] width 367 height 40
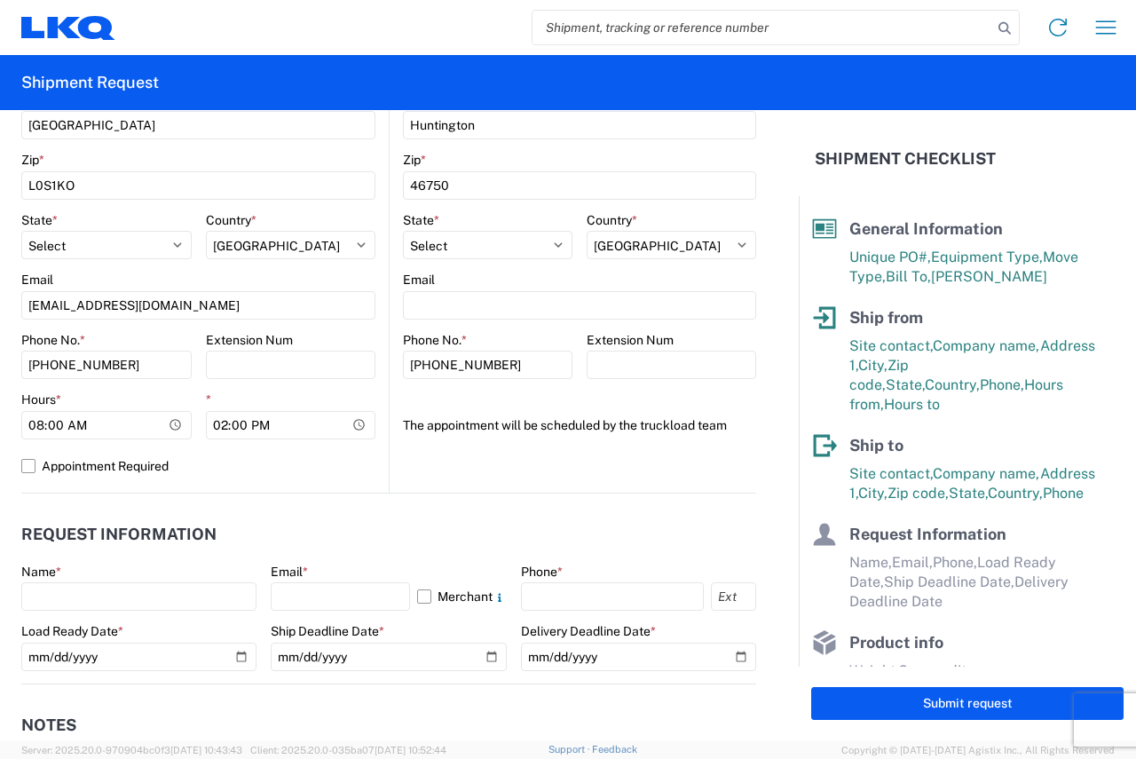
scroll to position [621, 0]
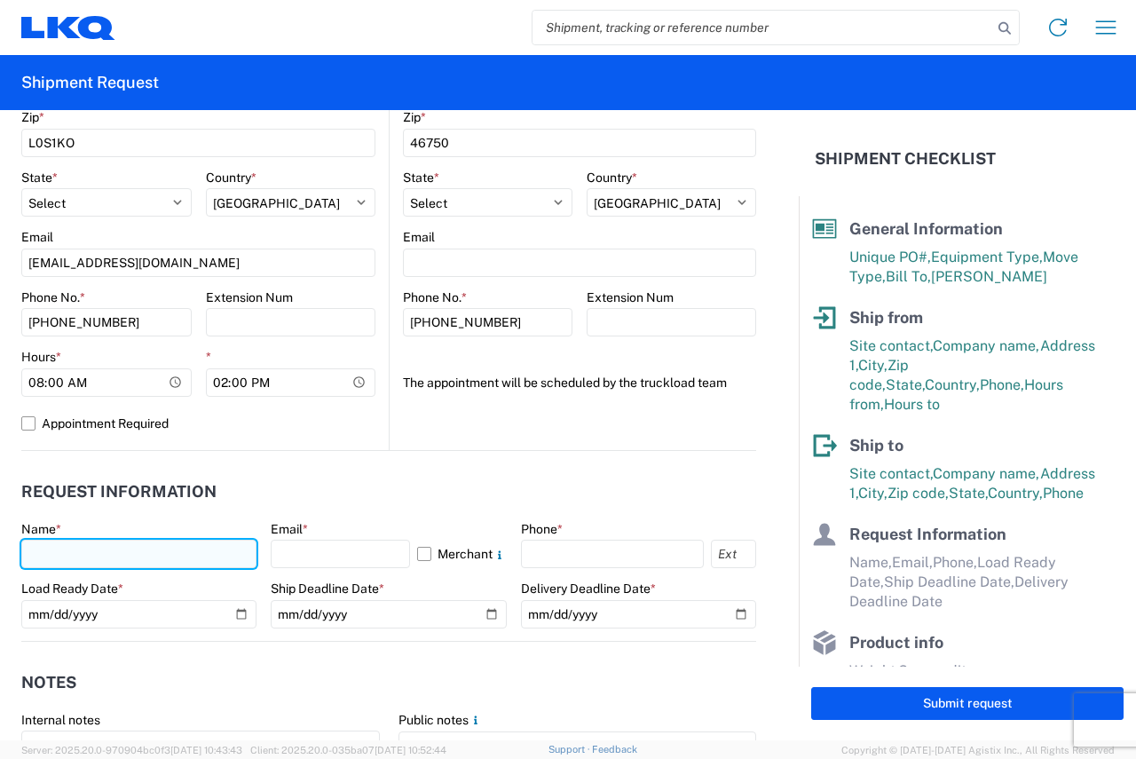
click at [115, 566] on input "text" at bounding box center [138, 554] width 235 height 28
click at [104, 557] on input "text" at bounding box center [138, 554] width 235 height 28
type input "justin"
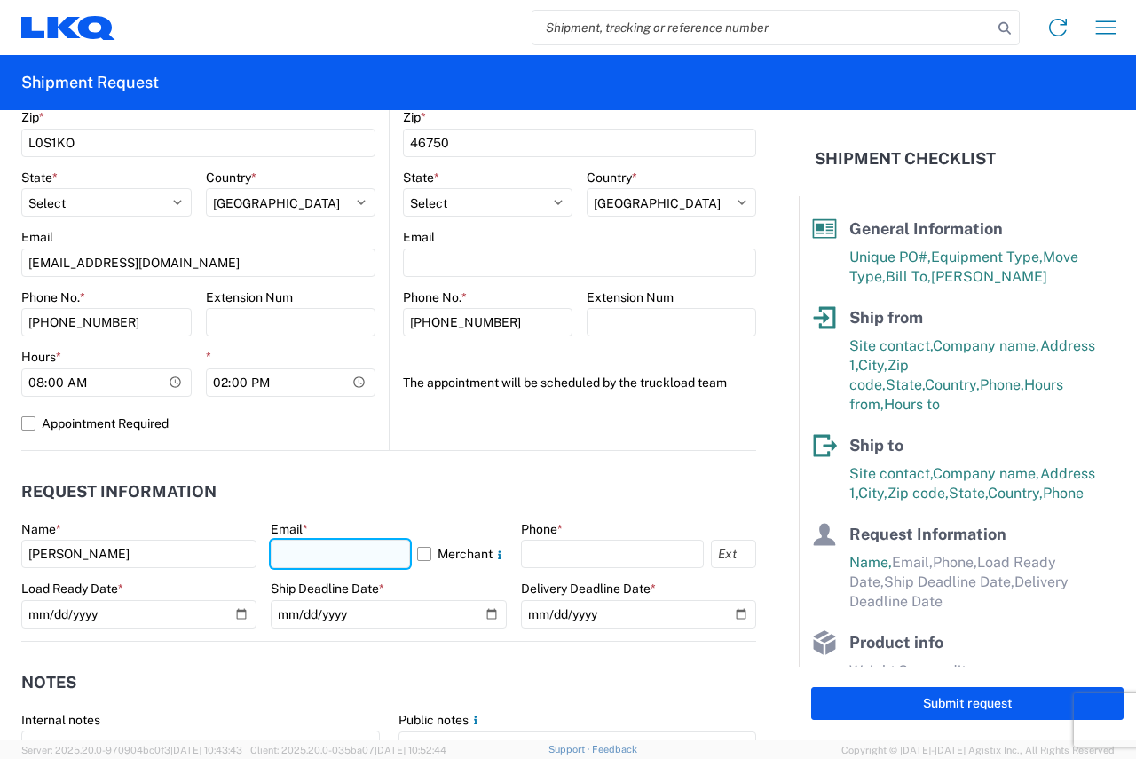
click at [289, 549] on input "text" at bounding box center [340, 554] width 138 height 28
type input "jxdesmarchais@lkqcorp.com"
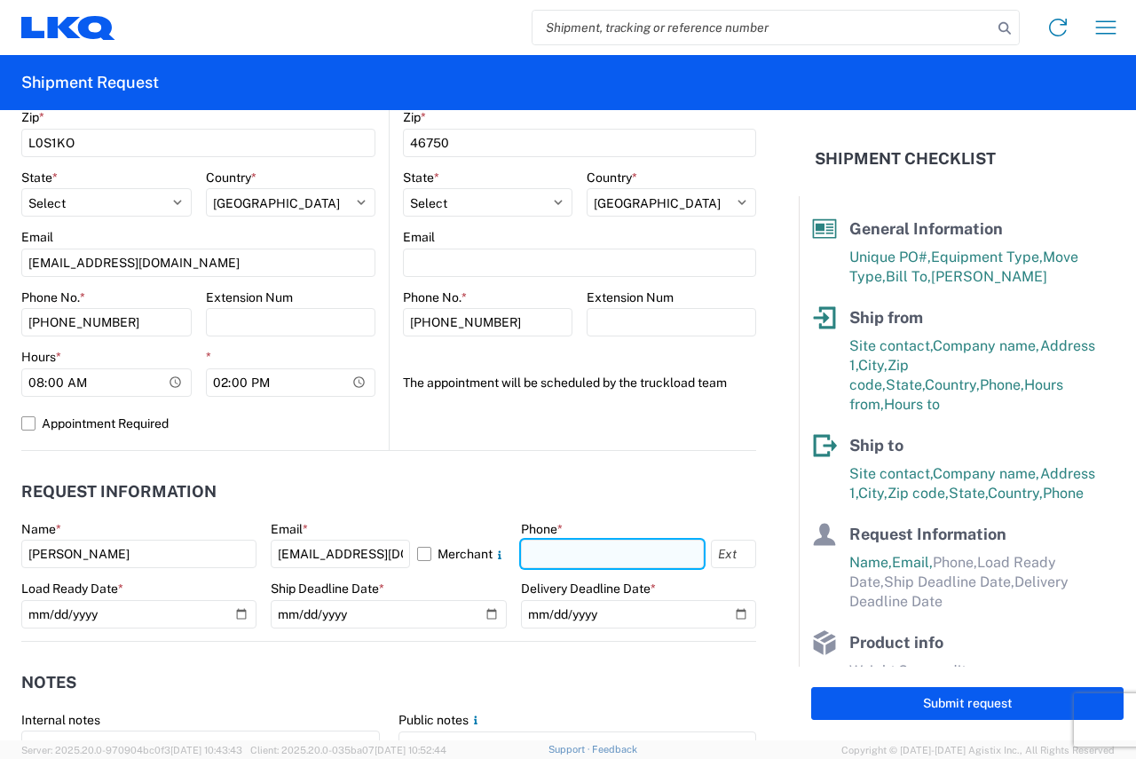
click at [644, 557] on input "text" at bounding box center [612, 554] width 183 height 28
type input "+12892444469"
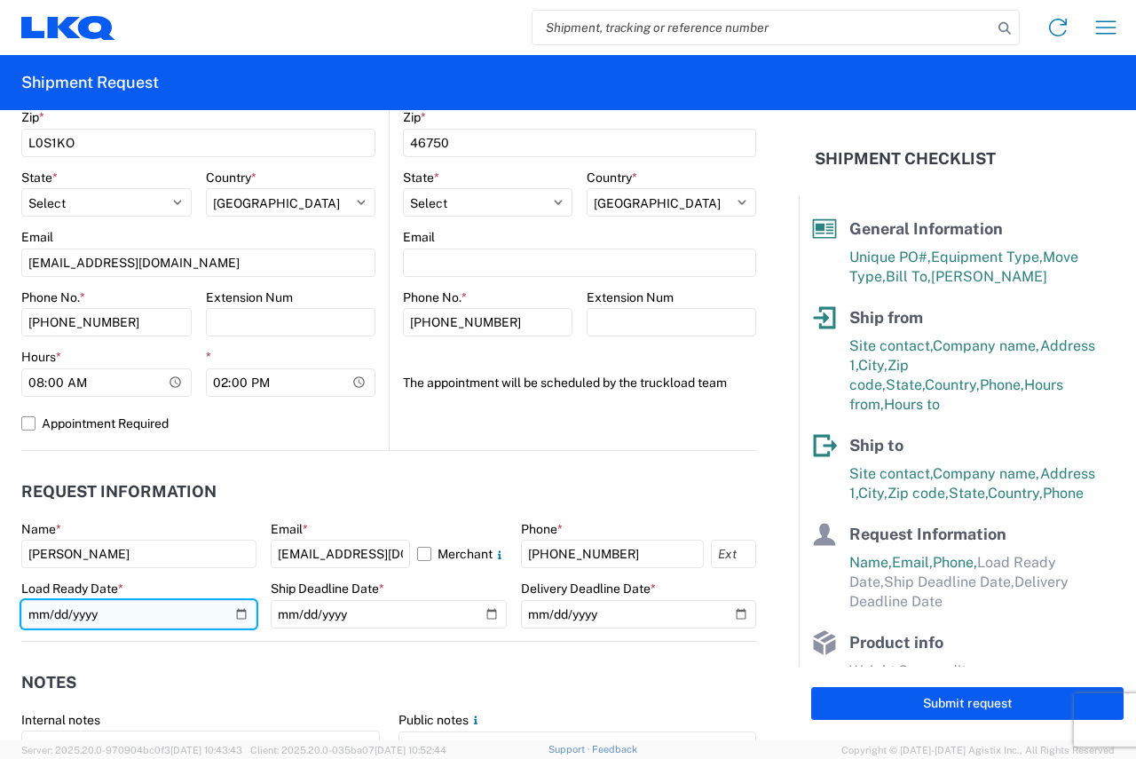
click at [241, 613] on input "date" at bounding box center [138, 614] width 235 height 28
type input "2025-10-16"
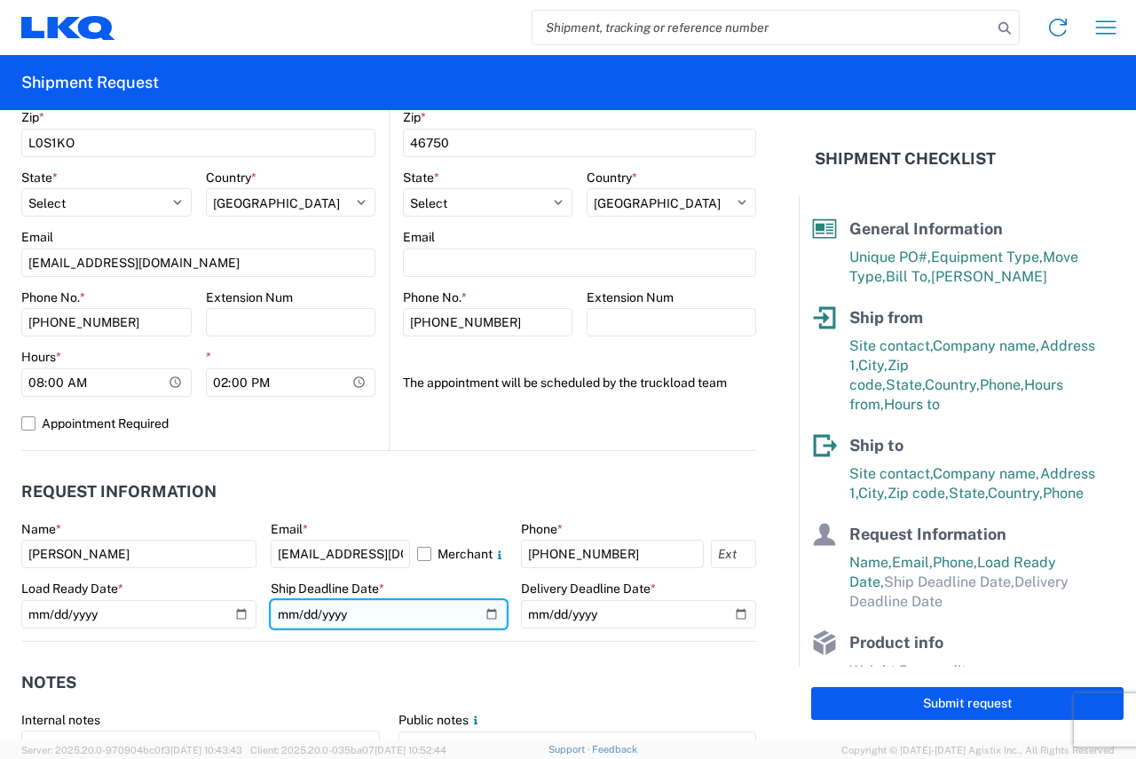
click at [485, 614] on input "date" at bounding box center [388, 614] width 235 height 28
type input "2025-10-15"
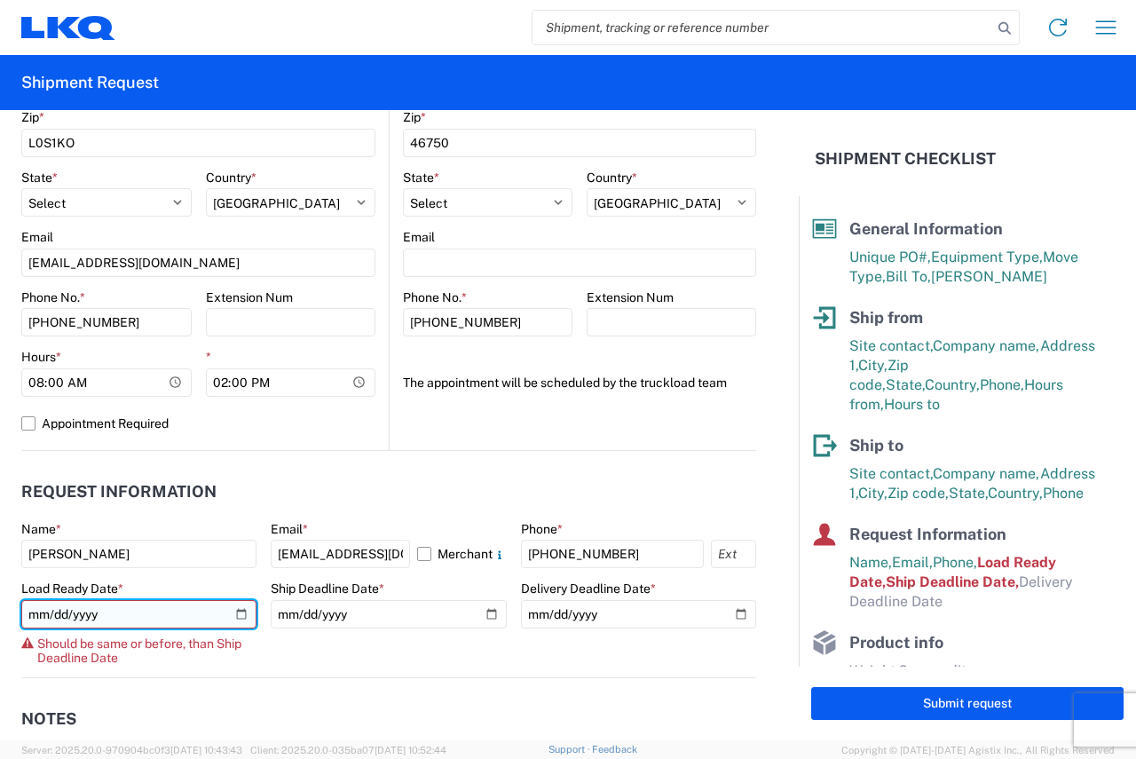
click at [236, 605] on input "2025-10-16" at bounding box center [138, 614] width 235 height 28
click at [234, 617] on input "2025-10-16" at bounding box center [138, 614] width 235 height 28
type input "2025-10-15"
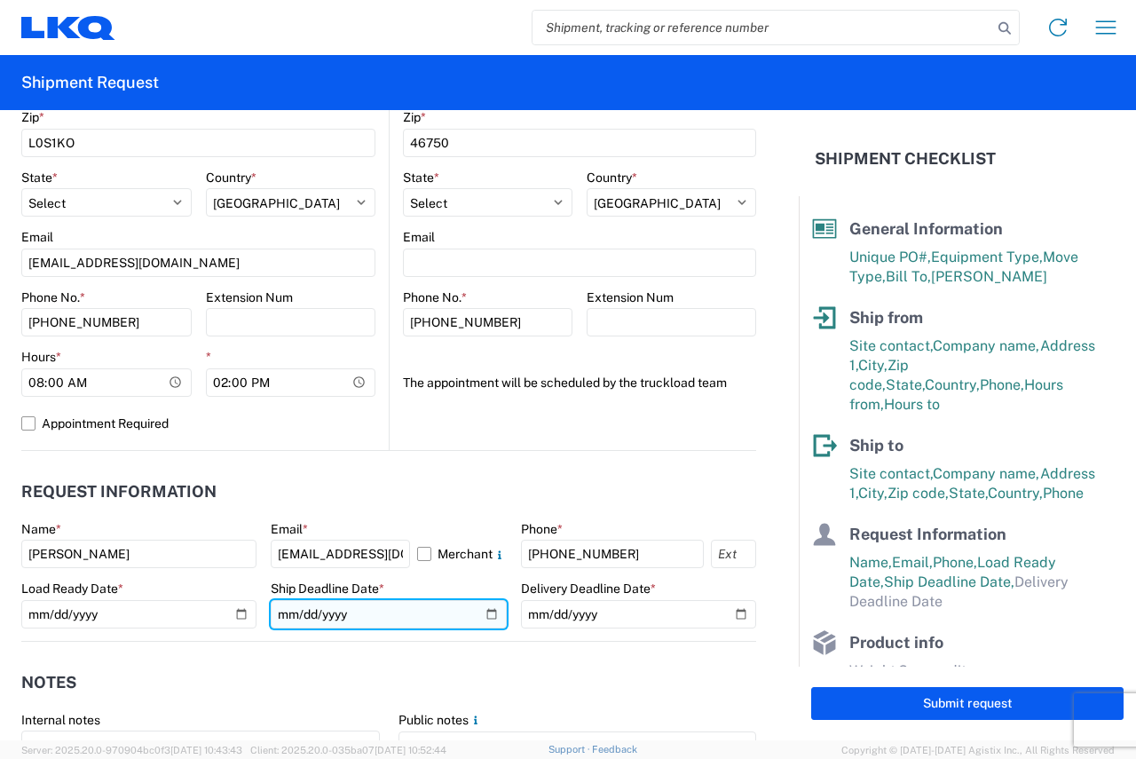
click at [479, 614] on input "2025-10-15" at bounding box center [388, 614] width 235 height 28
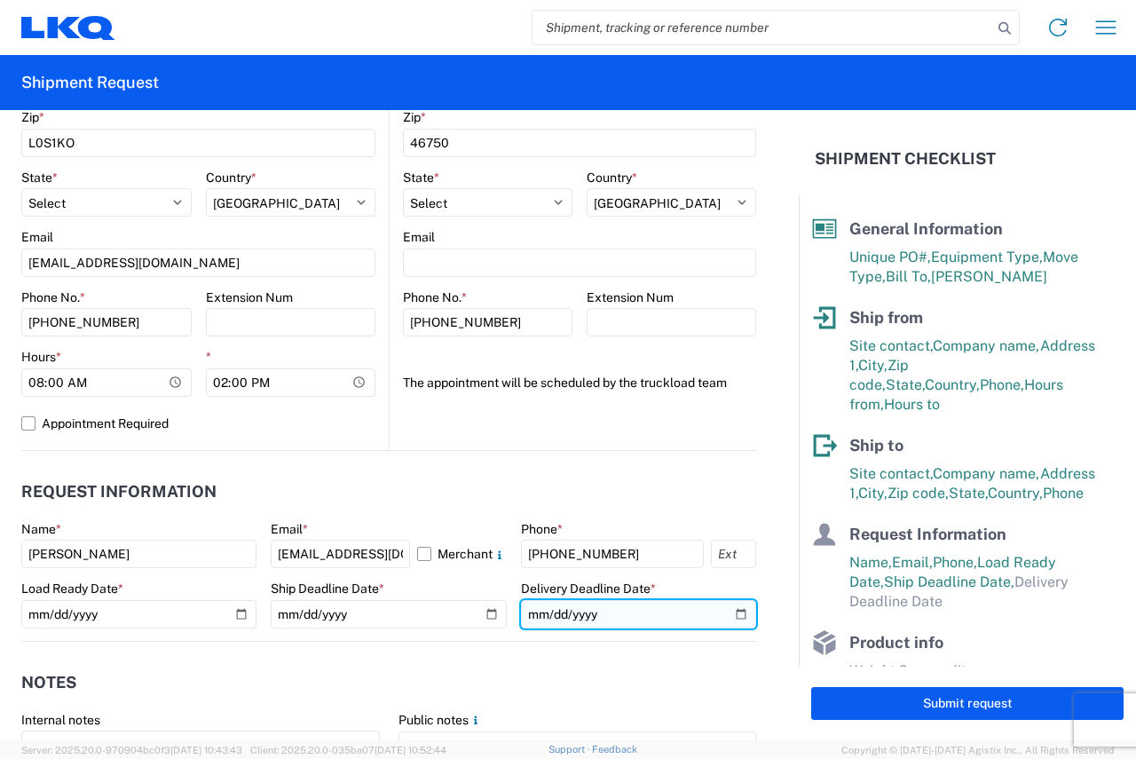
click at [725, 608] on input "date" at bounding box center [638, 614] width 235 height 28
type input "2025-10-16"
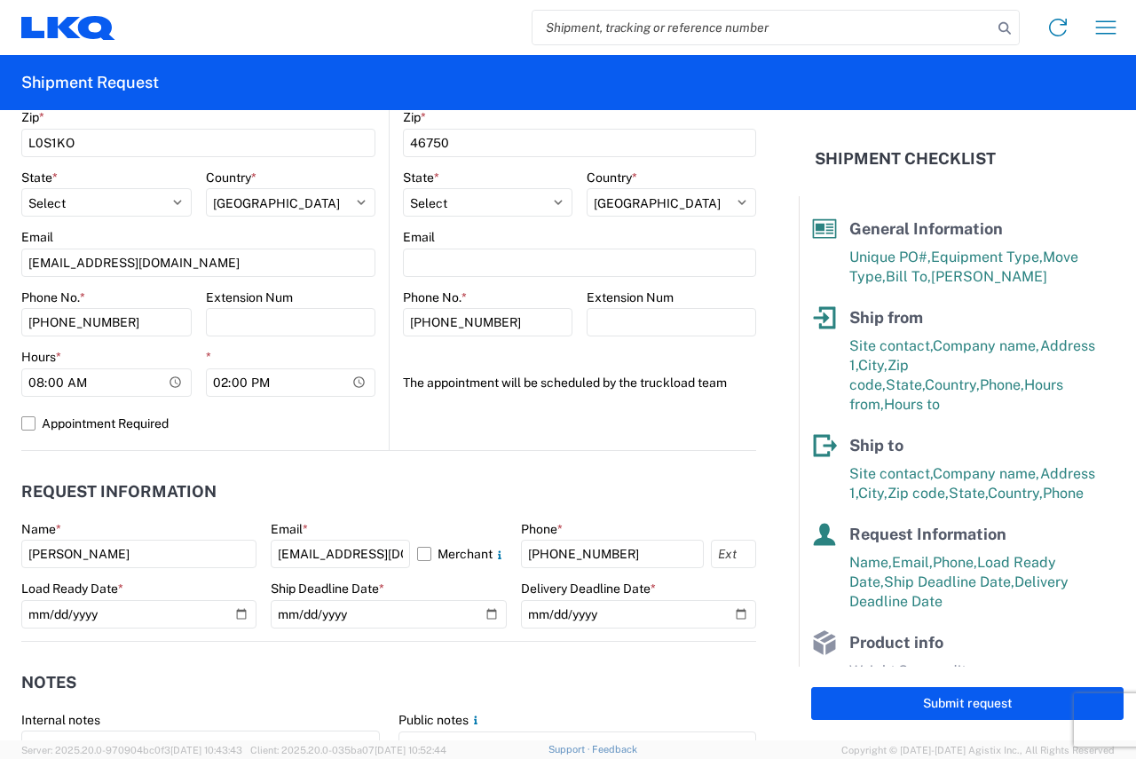
click at [457, 474] on header "Request Information" at bounding box center [388, 492] width 735 height 40
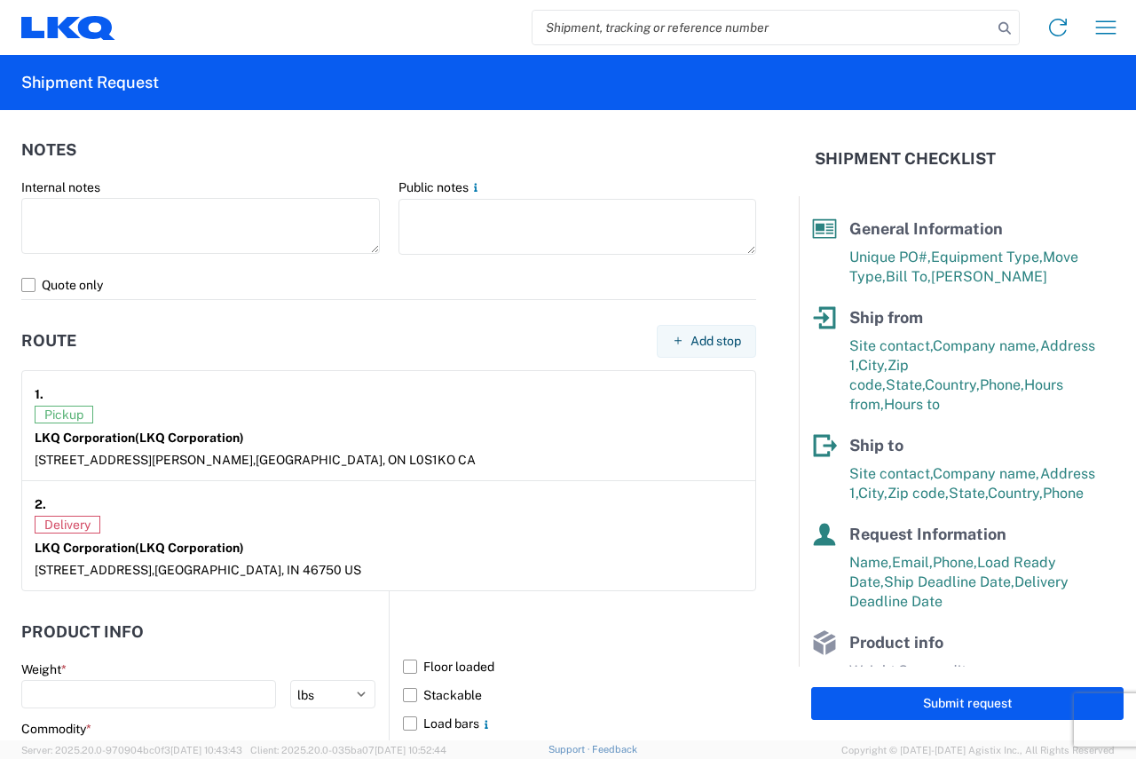
scroll to position [1243, 0]
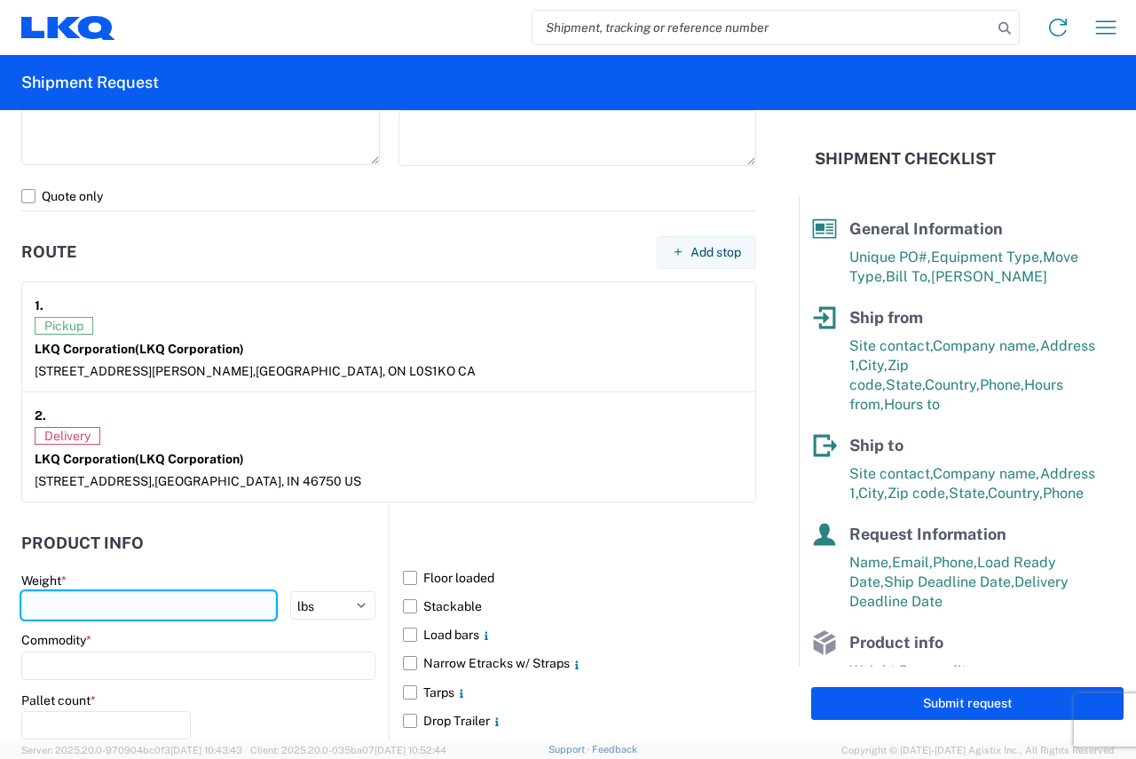
click at [163, 605] on input "number" at bounding box center [148, 605] width 255 height 28
type input "40000"
click at [705, 514] on div "Floor loaded Stackable Load bars Narrow Etracks w/ Straps Tarps Drop Trailer" at bounding box center [573, 732] width 368 height 461
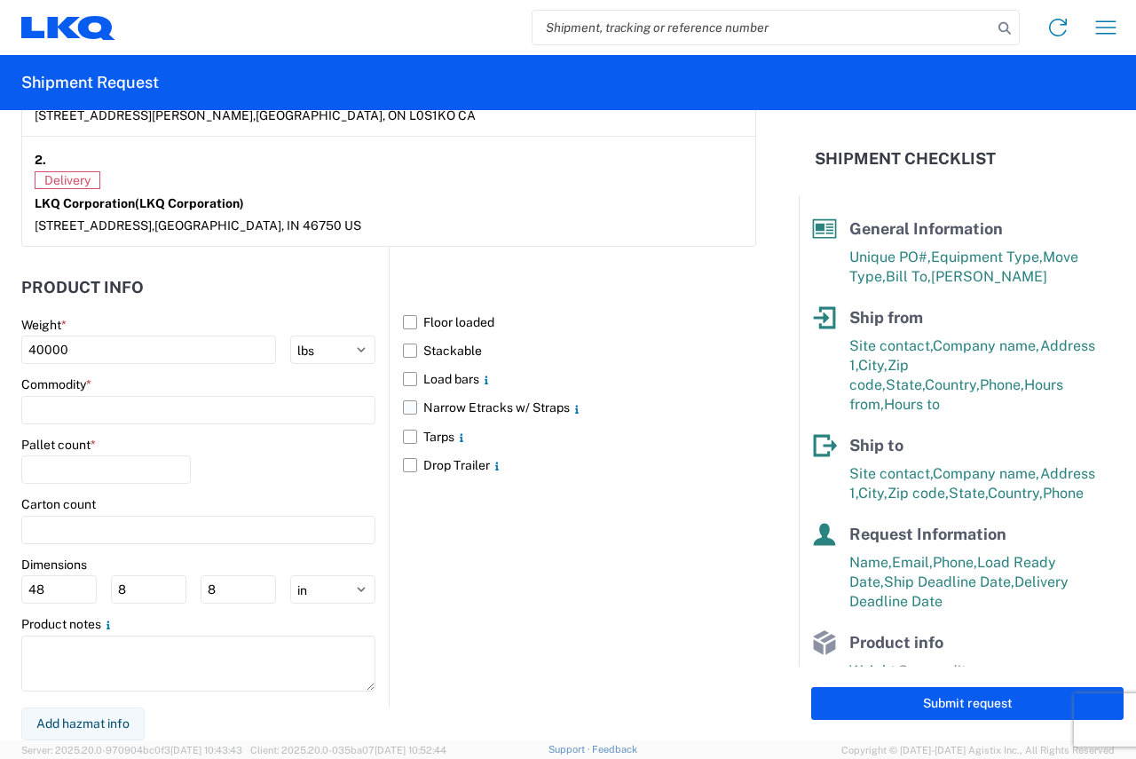
click at [404, 406] on label "Narrow Etracks w/ Straps" at bounding box center [579, 407] width 353 height 28
click at [0, 0] on input "Narrow Etracks w/ Straps" at bounding box center [0, 0] width 0 height 0
drag, startPoint x: 20, startPoint y: 430, endPoint x: 87, endPoint y: 431, distance: 66.6
click at [22, 429] on form "General Information Template PO# T31648 Equipment Type * Select 53’ Dry Van Fla…" at bounding box center [399, 425] width 799 height 630
click at [82, 468] on input "number" at bounding box center [106, 469] width 170 height 28
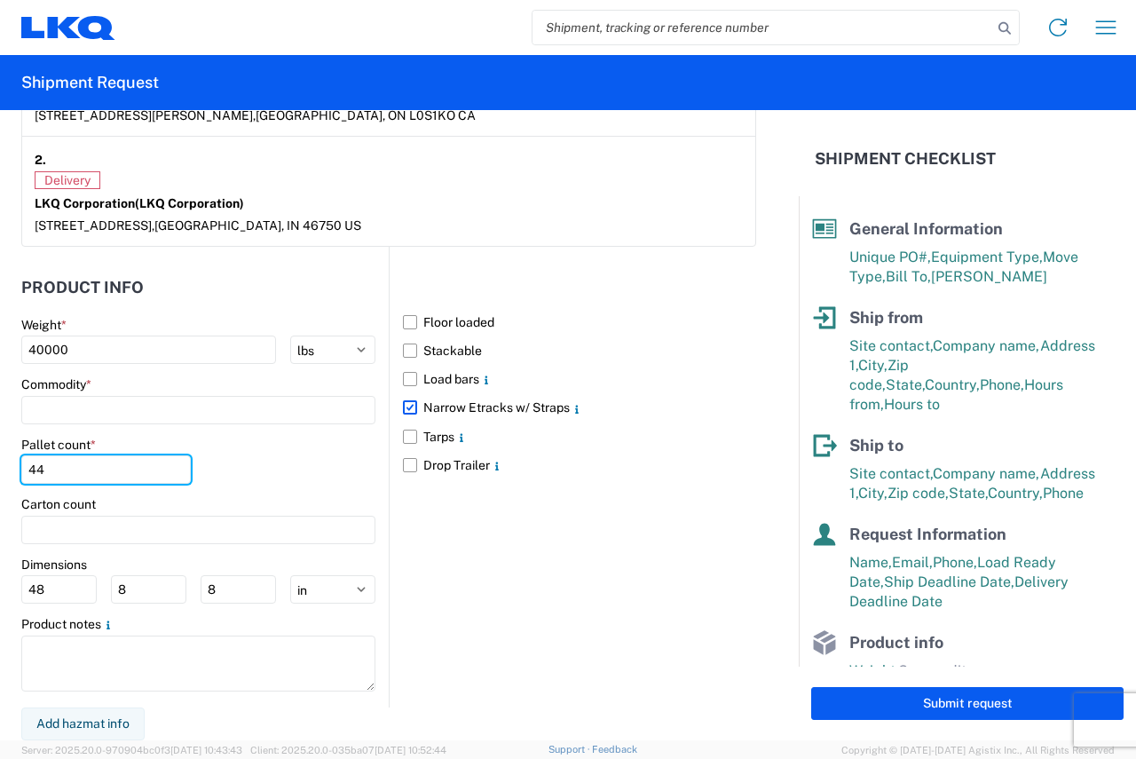
type input "44"
click at [229, 440] on div "Pallet count * 44" at bounding box center [198, 467] width 354 height 60
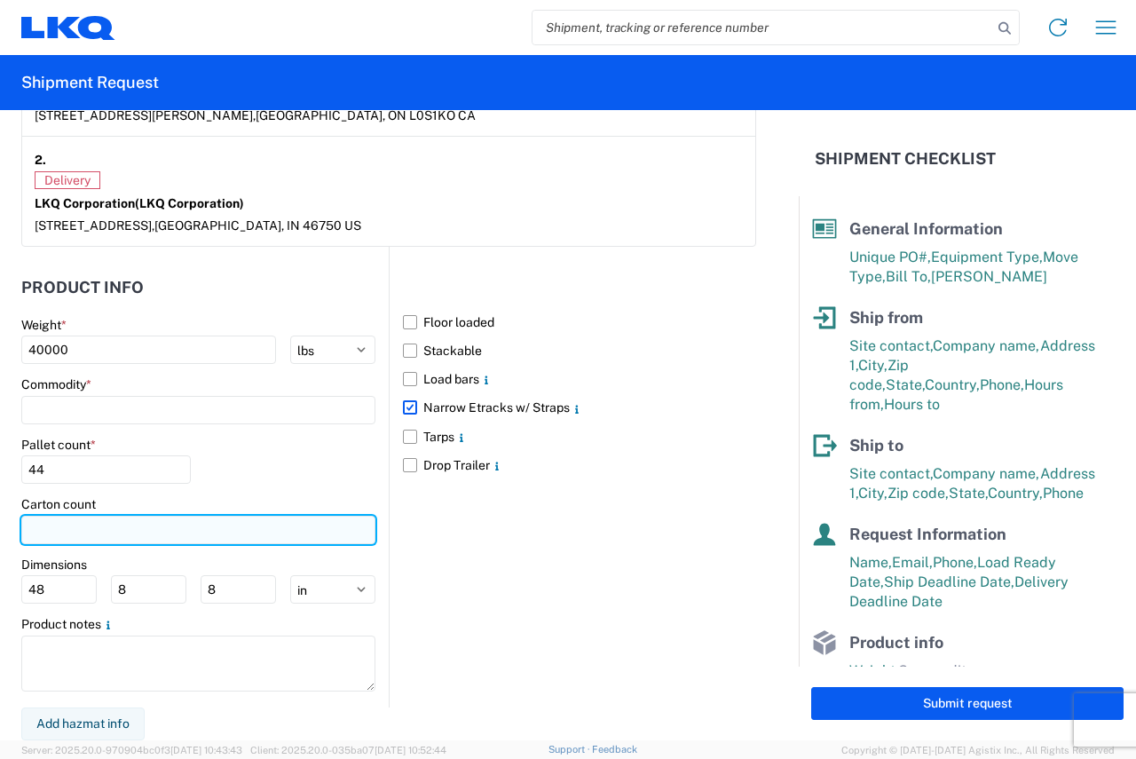
click at [123, 536] on input "number" at bounding box center [198, 530] width 354 height 28
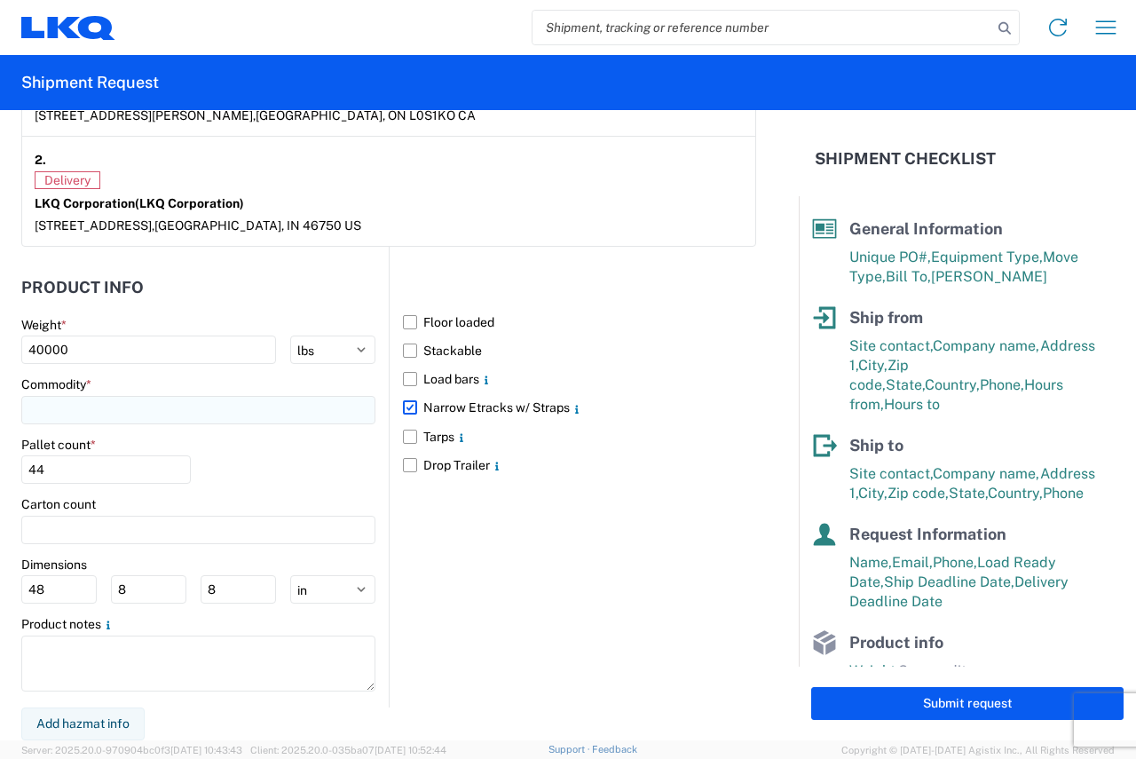
click at [168, 407] on input at bounding box center [198, 410] width 354 height 28
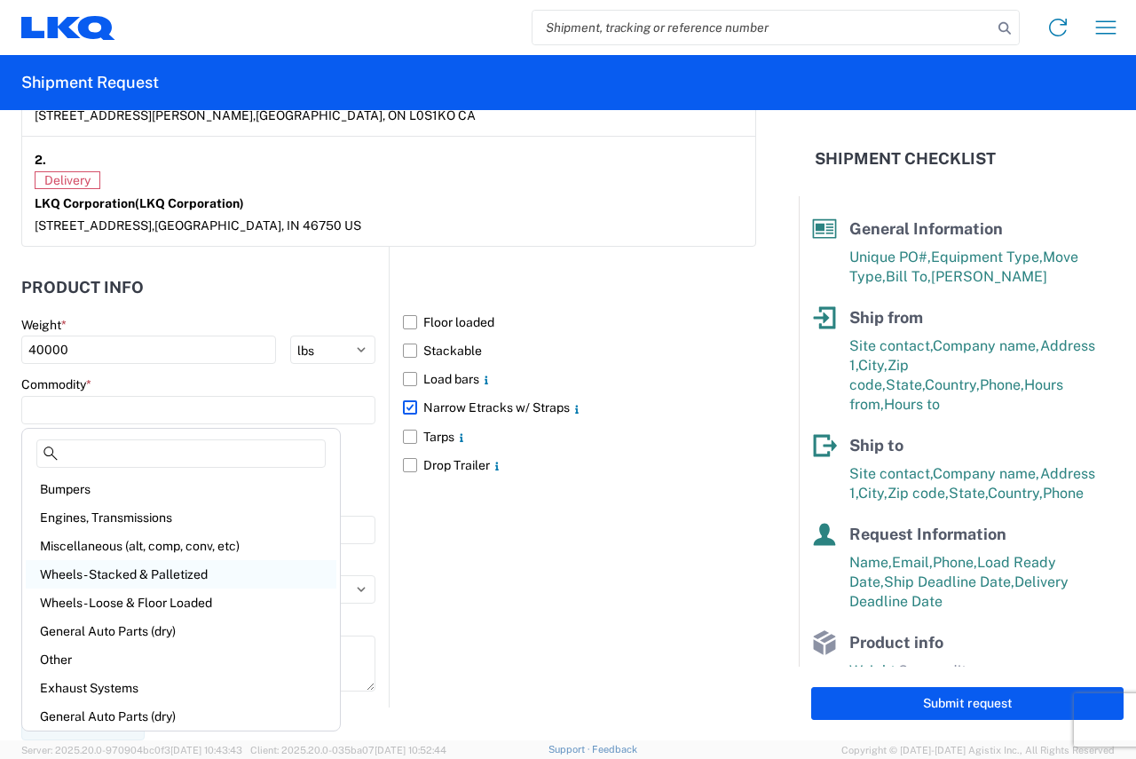
click at [230, 578] on div "Wheels - Stacked & Palletized" at bounding box center [181, 574] width 311 height 28
type input "Wheels - Stacked & Palletized"
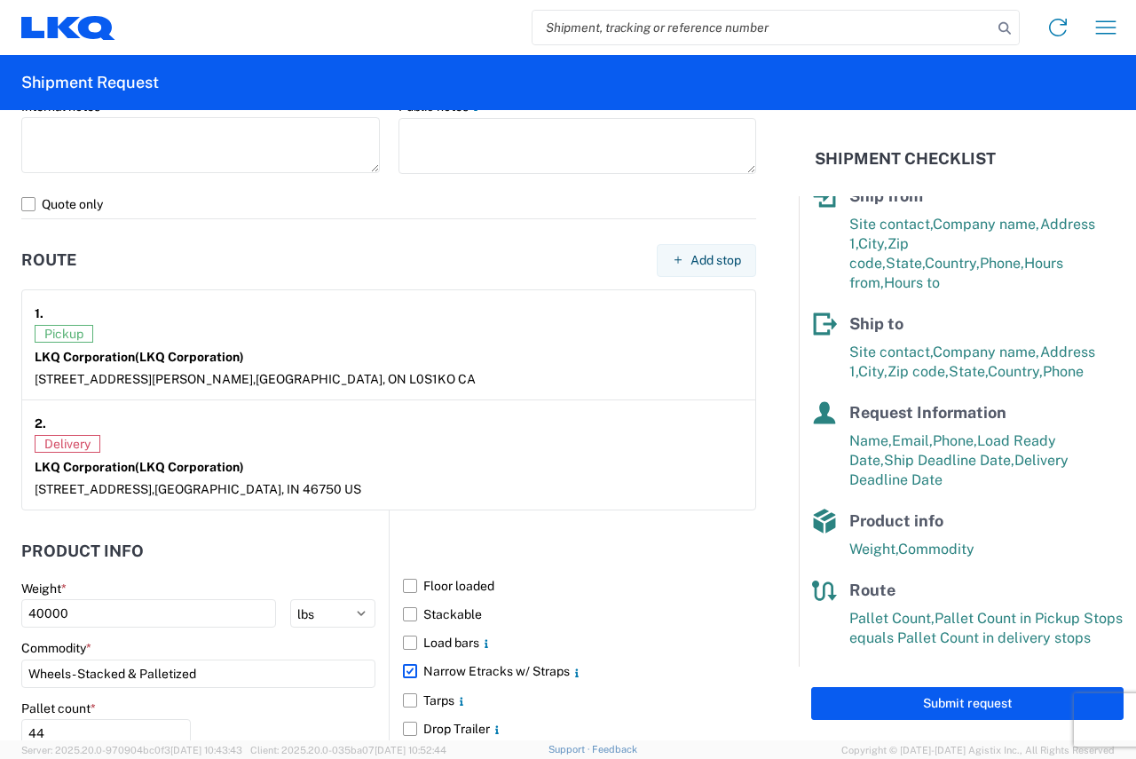
scroll to position [1232, 0]
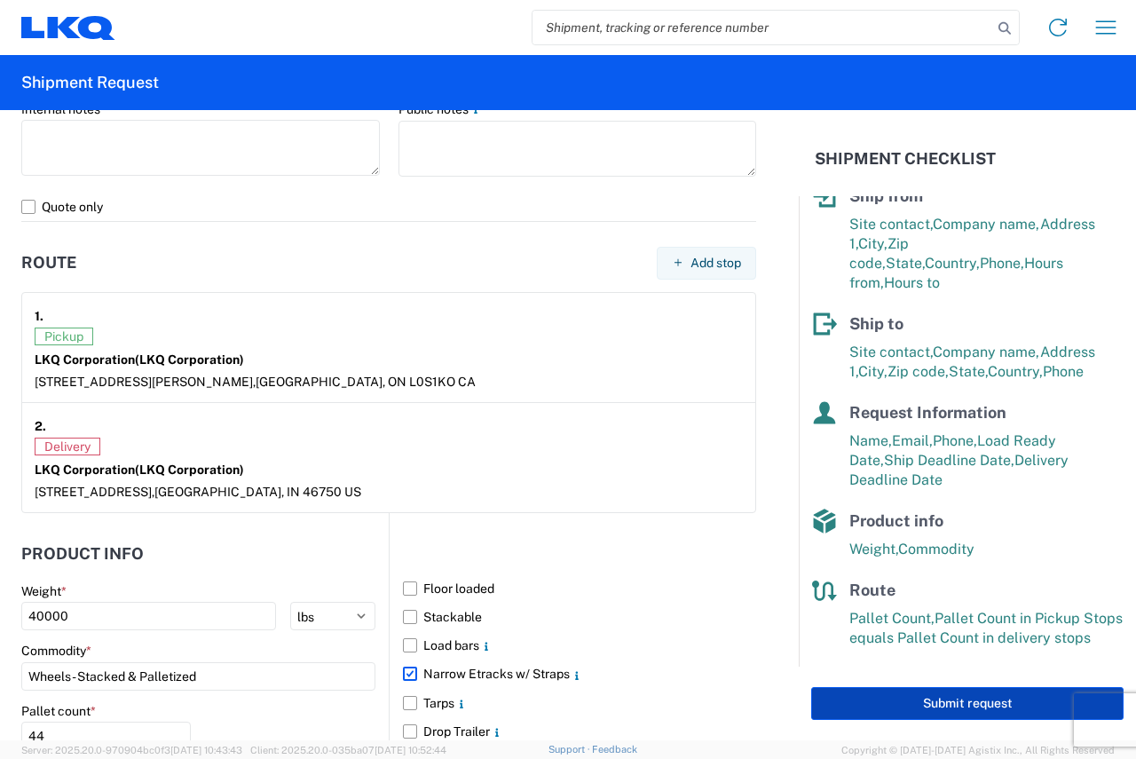
click at [878, 707] on button "Submit request" at bounding box center [967, 703] width 312 height 33
select select "US"
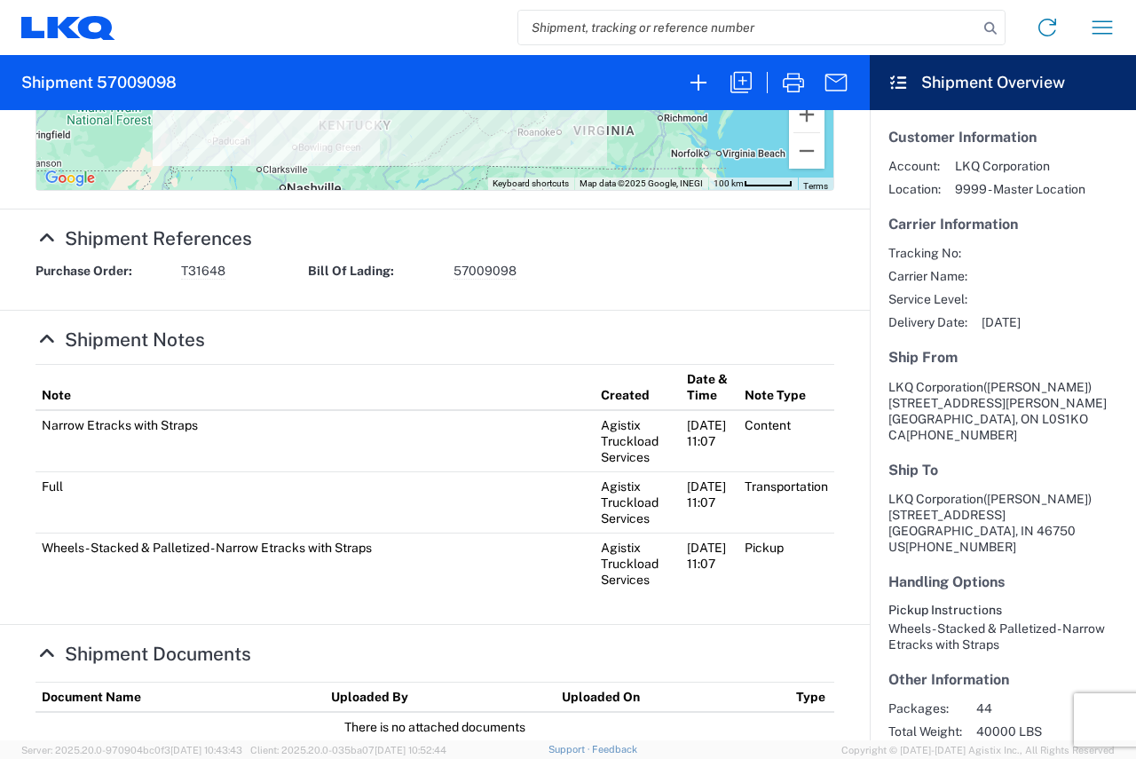
scroll to position [873, 0]
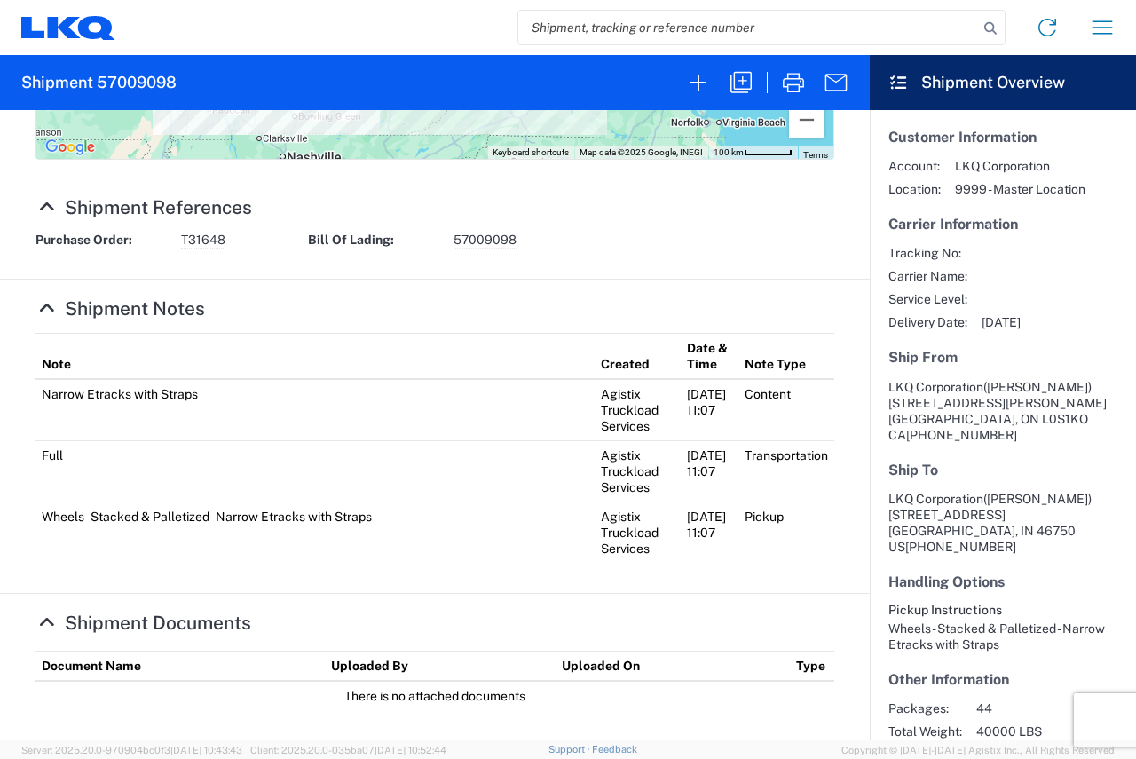
click at [41, 621] on icon at bounding box center [47, 622] width 23 height 19
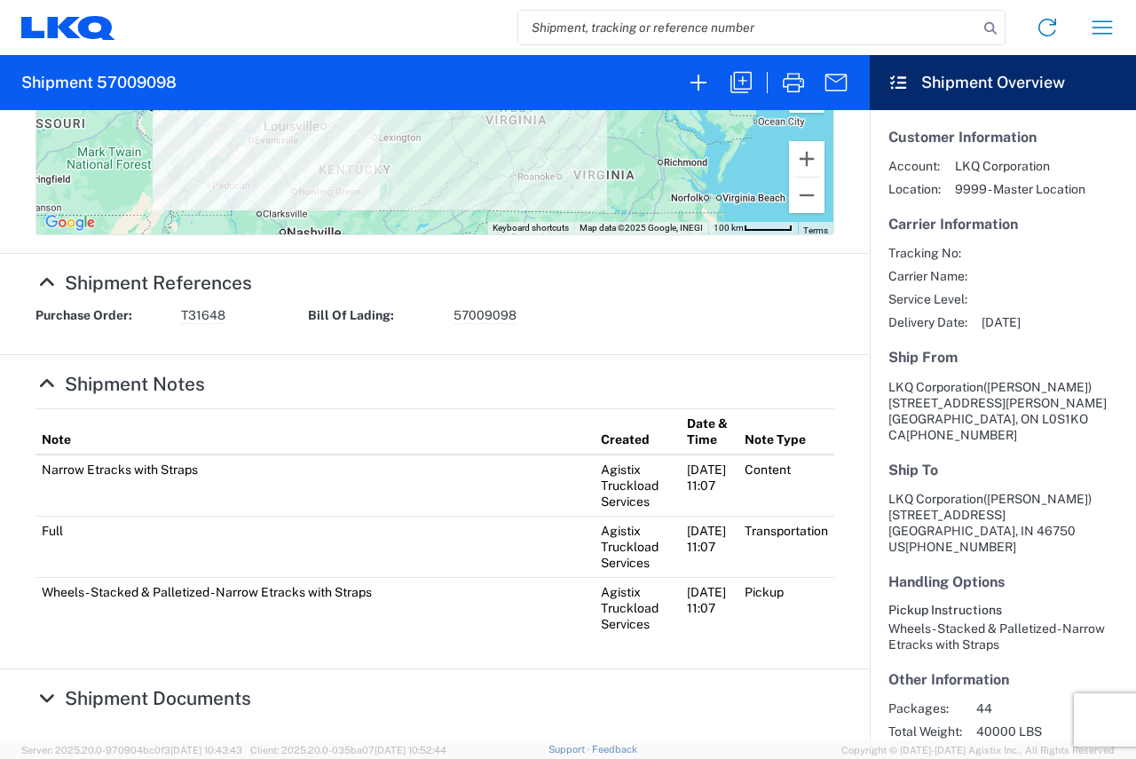
click at [41, 700] on icon at bounding box center [47, 698] width 23 height 19
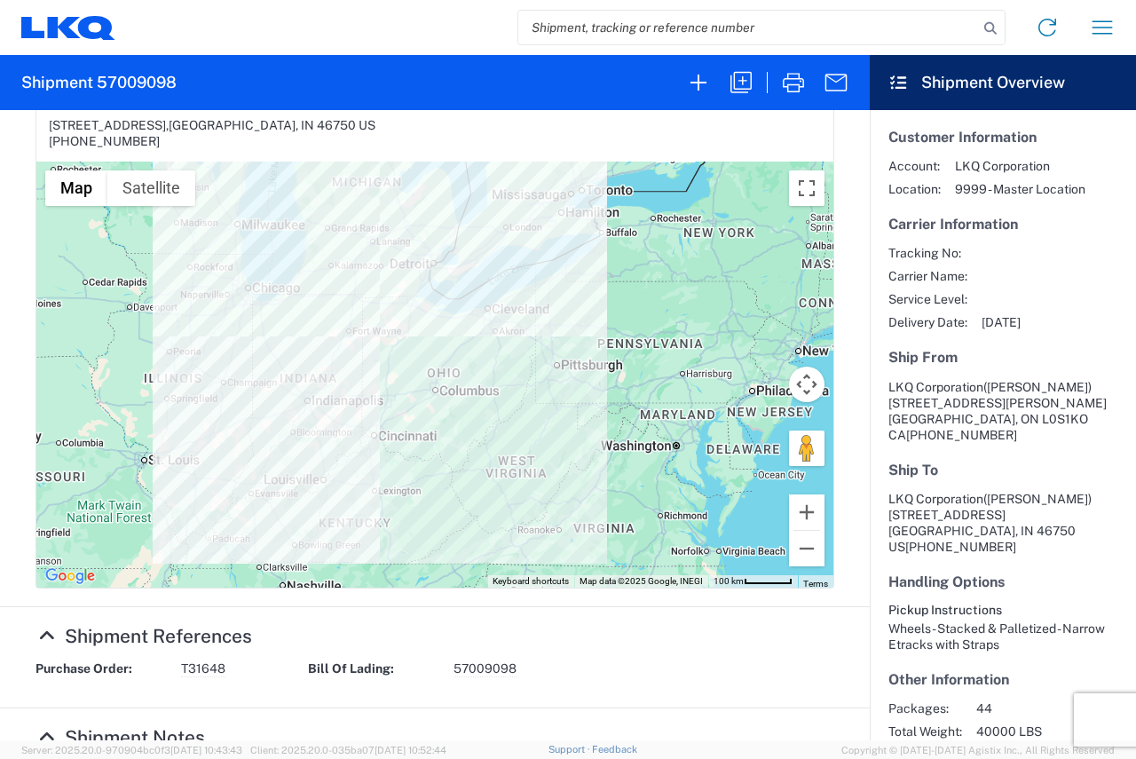
scroll to position [429, 0]
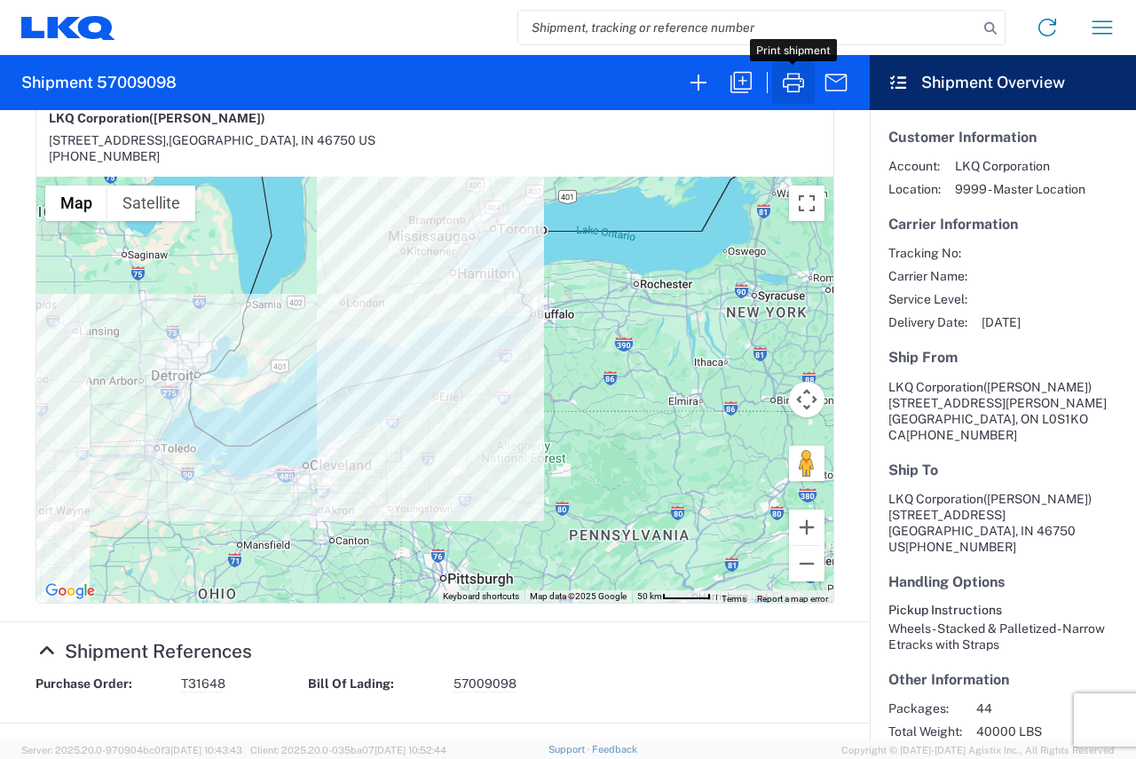
click at [805, 81] on icon "button" at bounding box center [793, 82] width 28 height 28
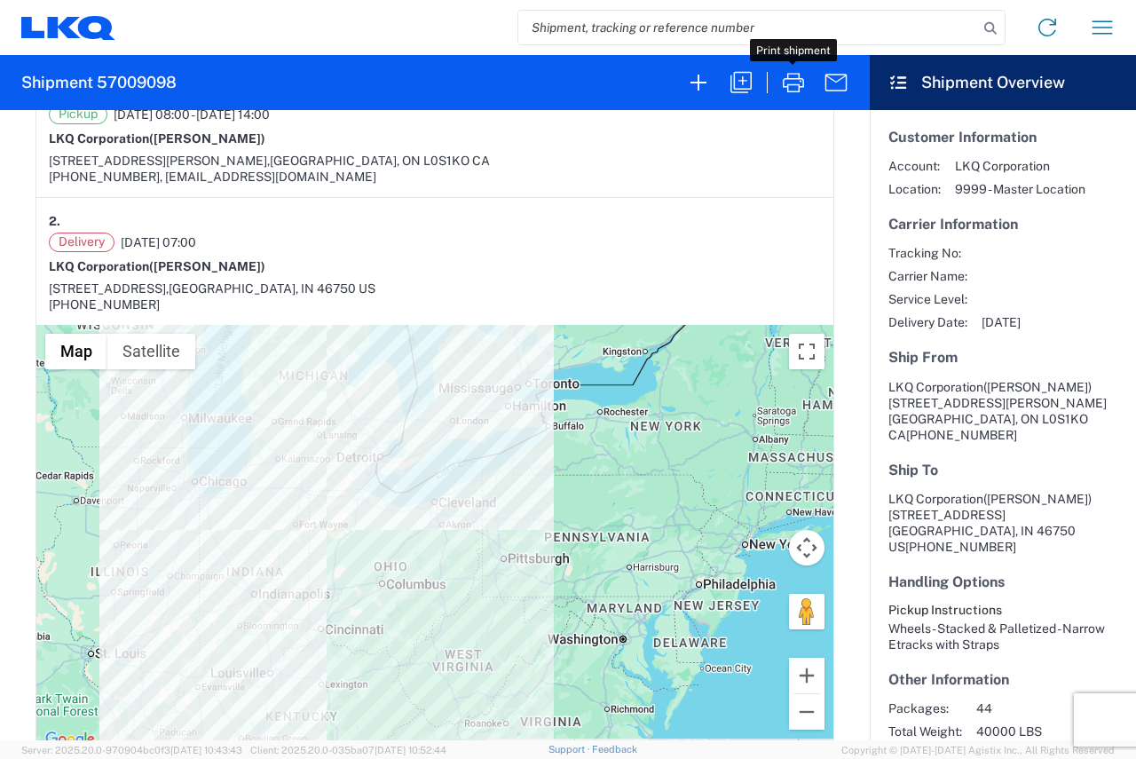
scroll to position [444, 0]
